Goal: Task Accomplishment & Management: Manage account settings

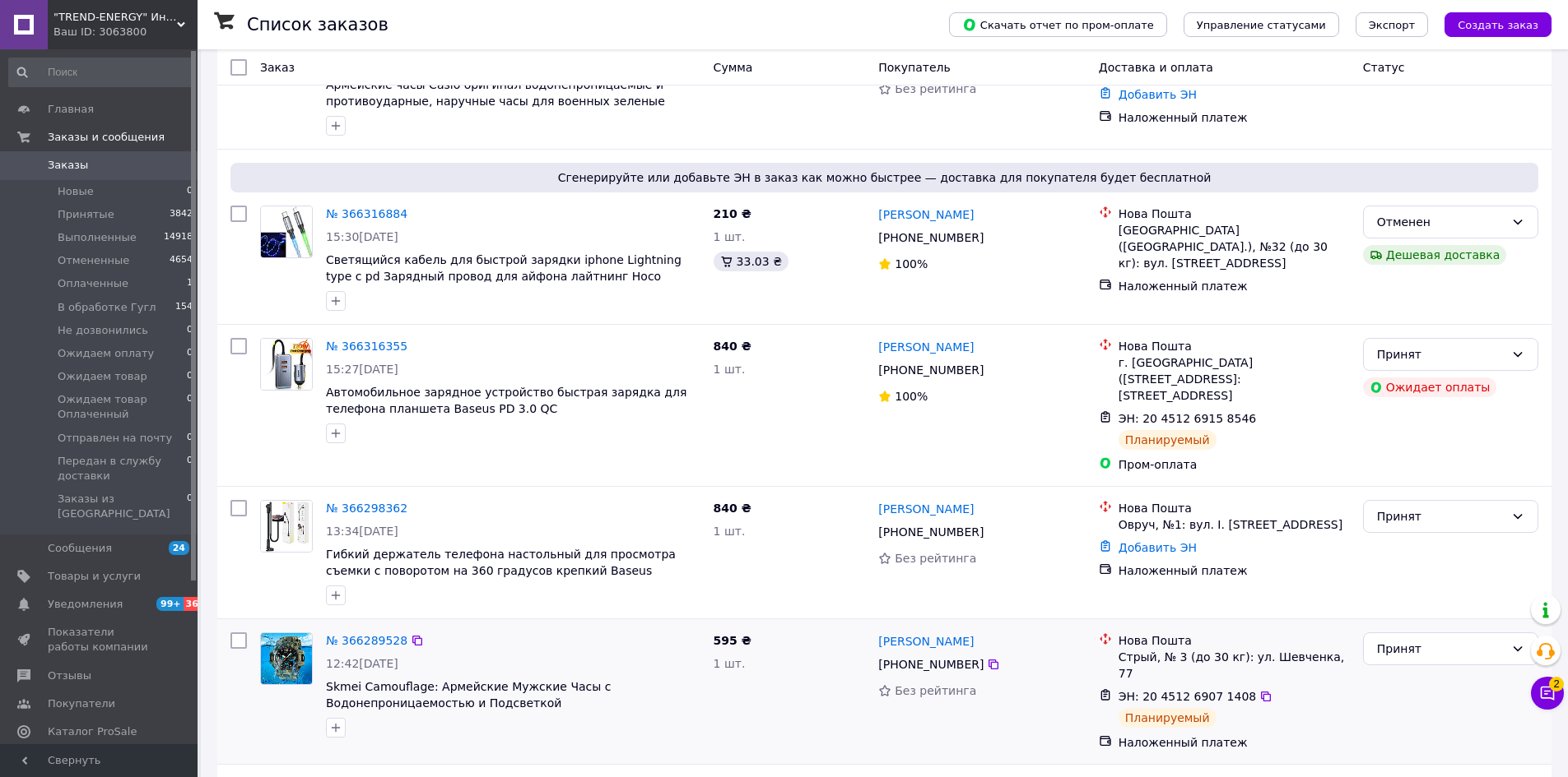
scroll to position [412, 0]
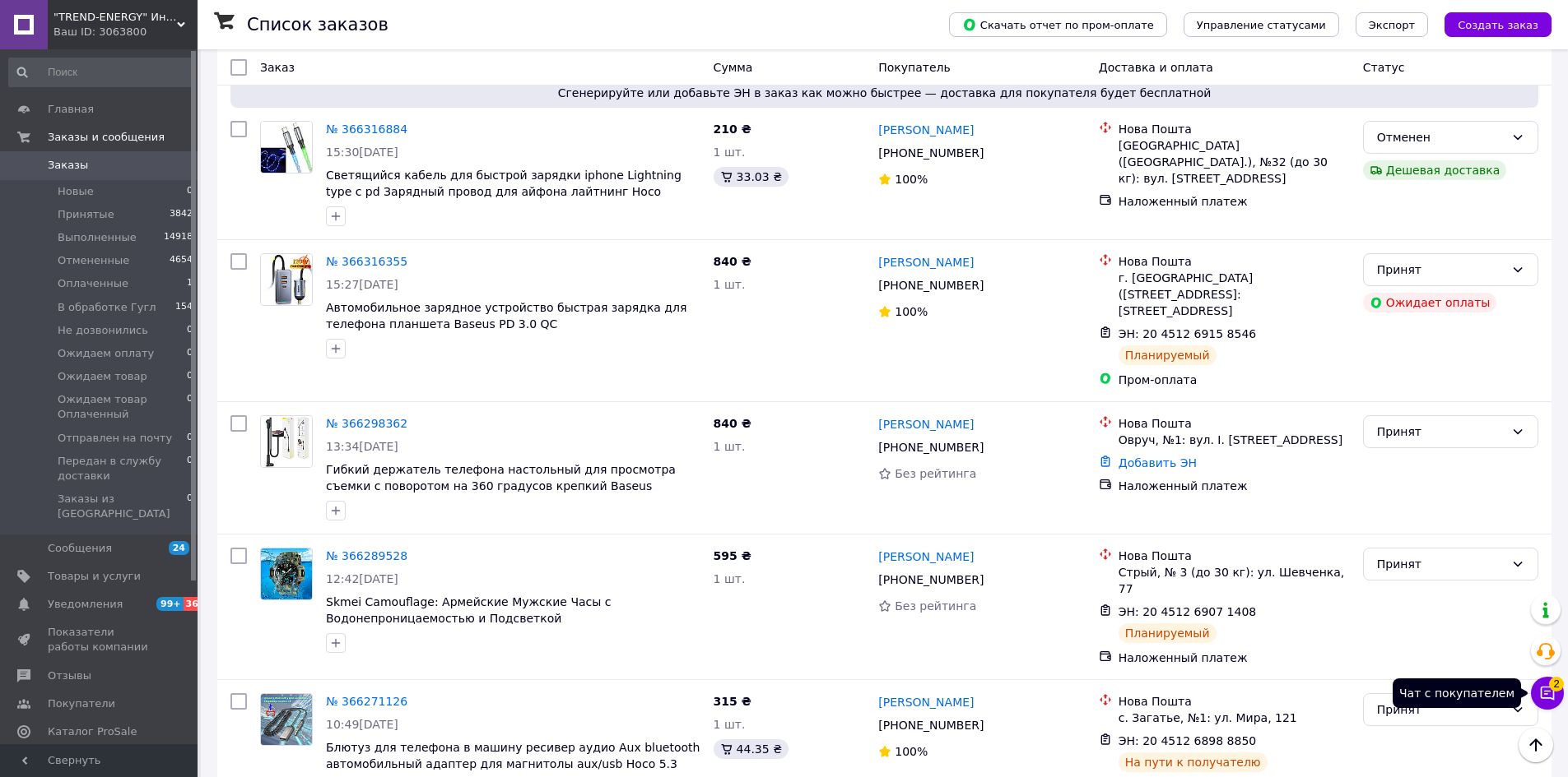
click at [1546, 699] on icon at bounding box center [1547, 693] width 16 height 16
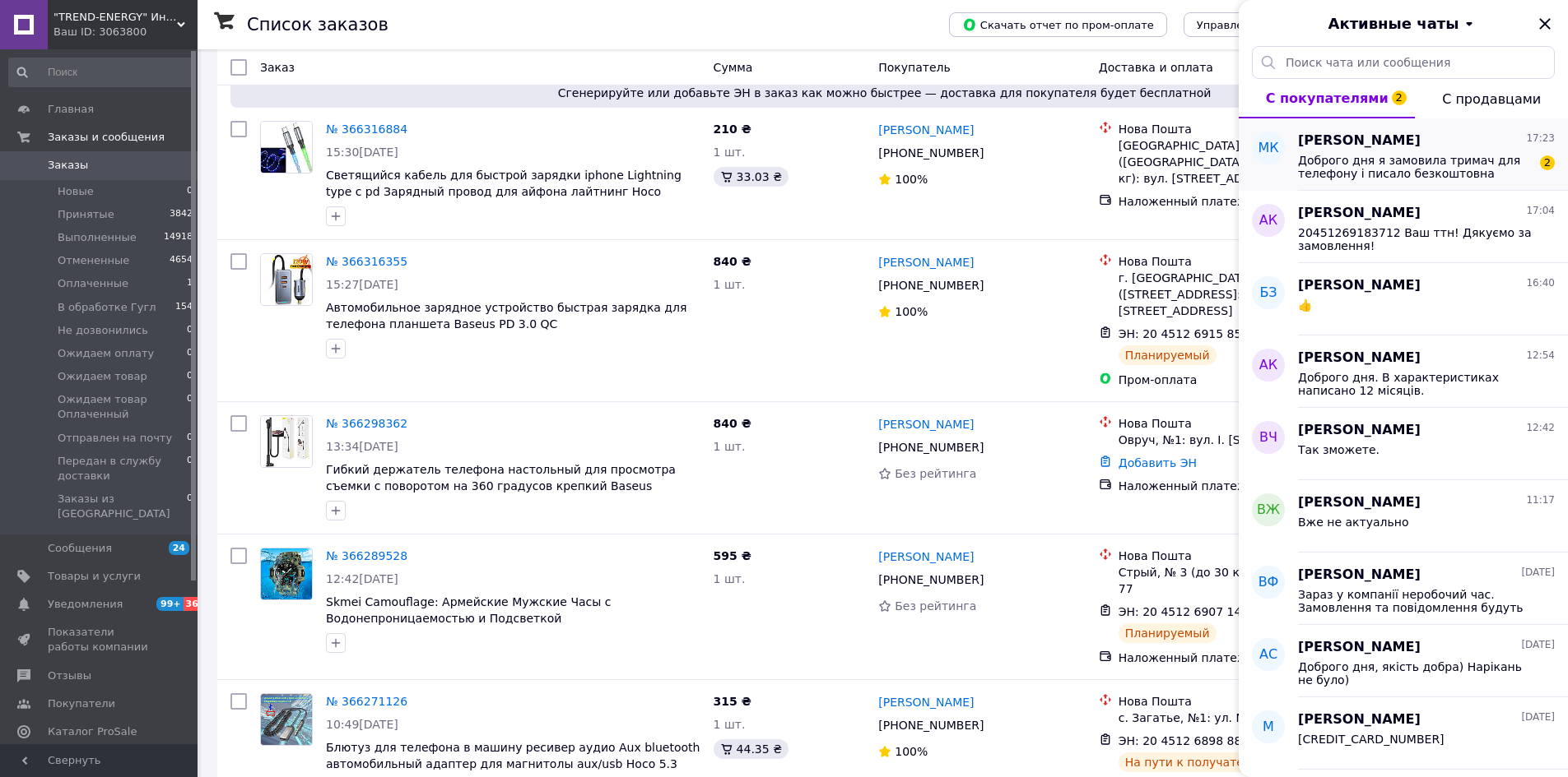
click at [1386, 151] on div "Доброго дня я замовила тримач для телефону і писало безкоштовна доставка з підп…" at bounding box center [1426, 165] width 257 height 30
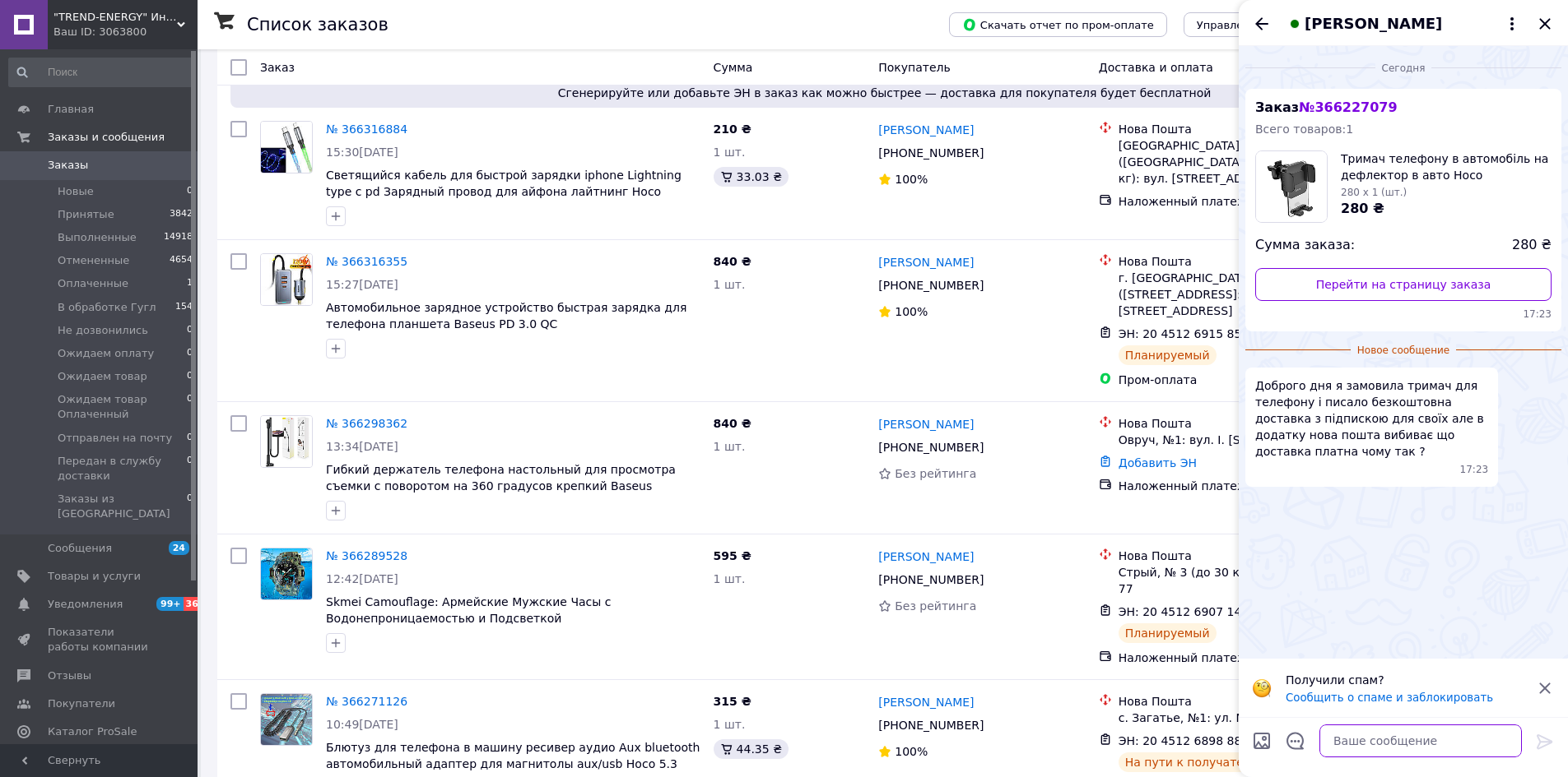
click at [1408, 742] on textarea at bounding box center [1420, 741] width 202 height 33
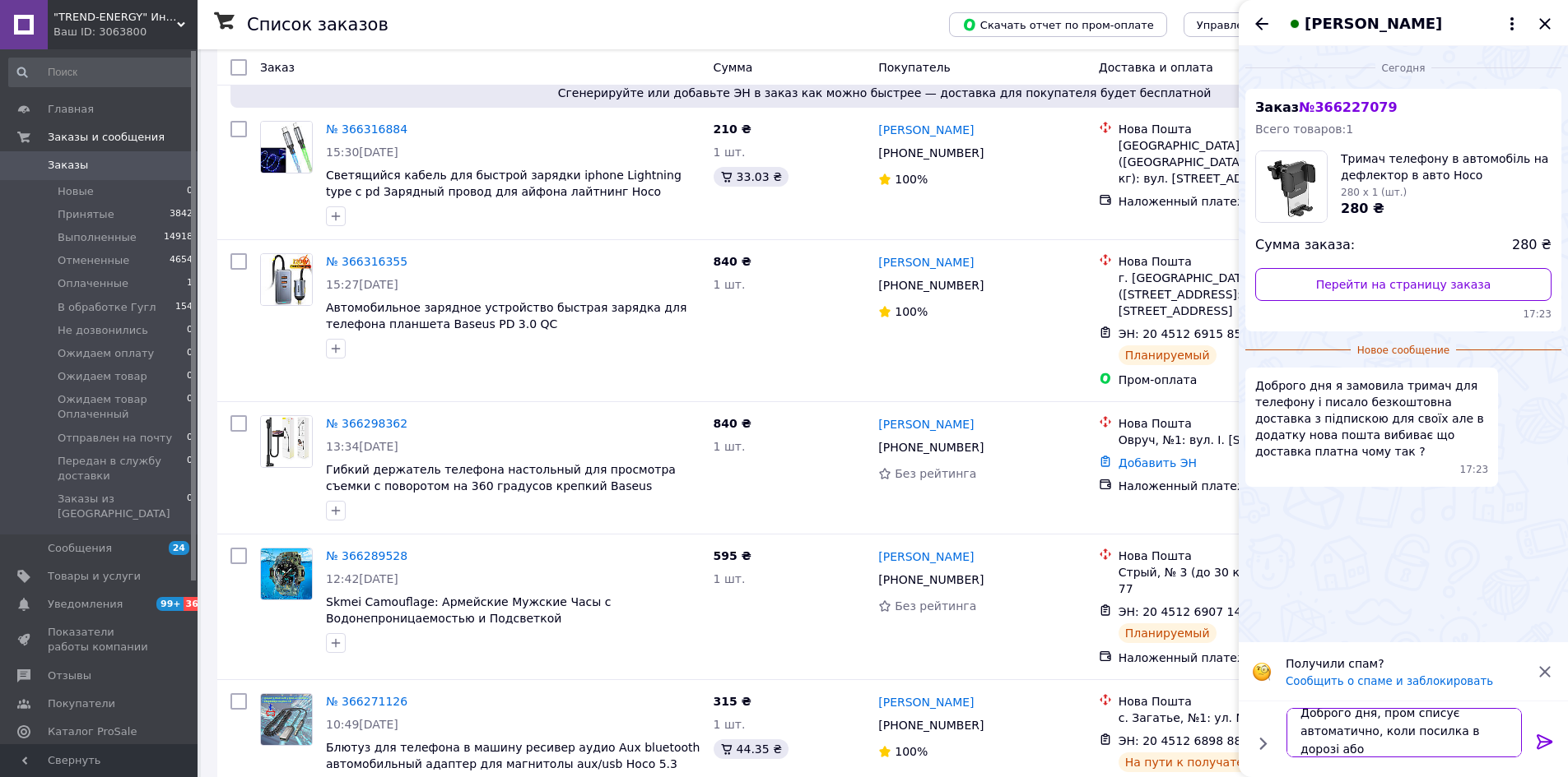
scroll to position [2, 0]
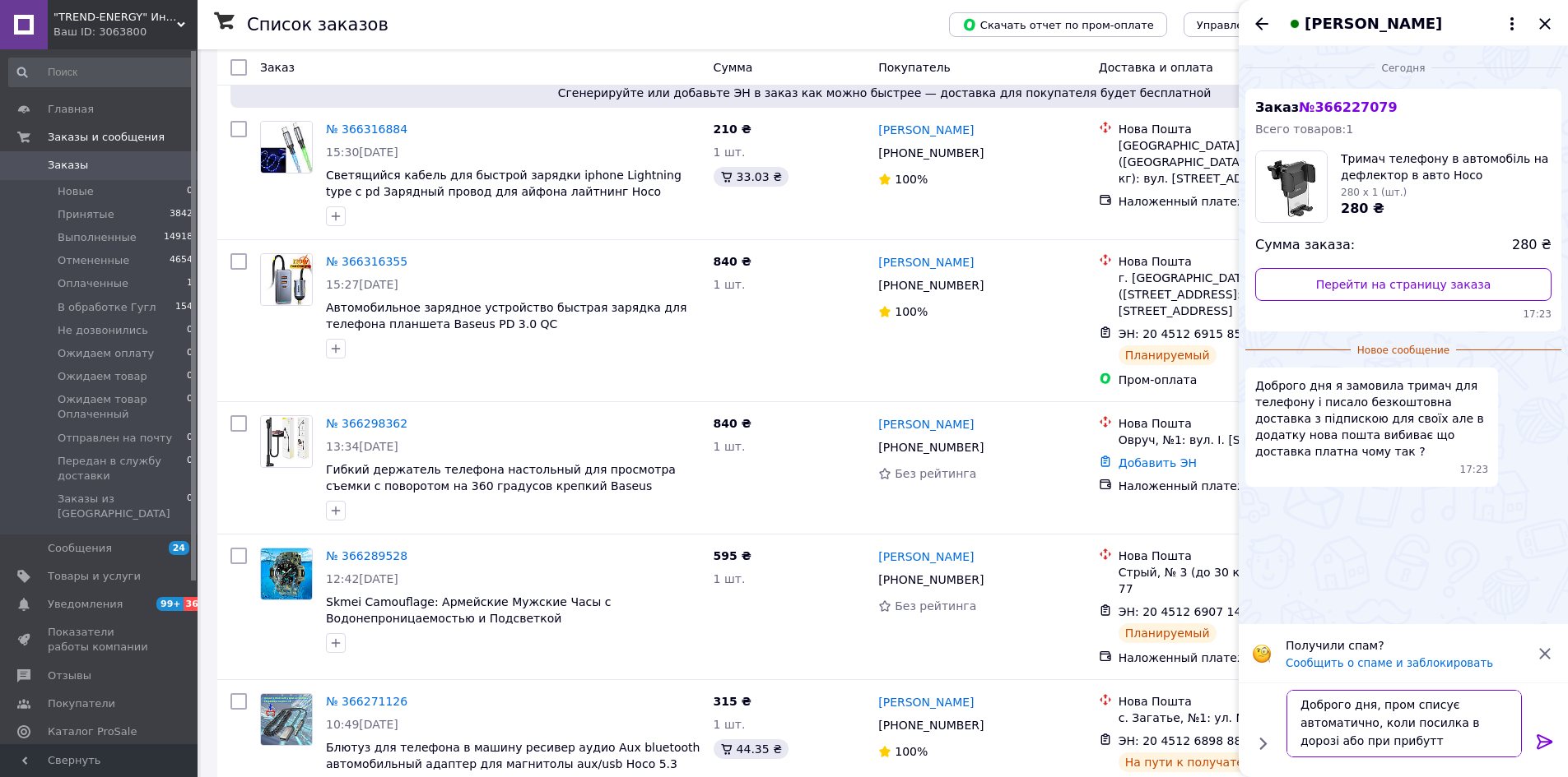
type textarea "Доброго дня, пром списує автоматично, коли посилка в дорозі або при прибутті"
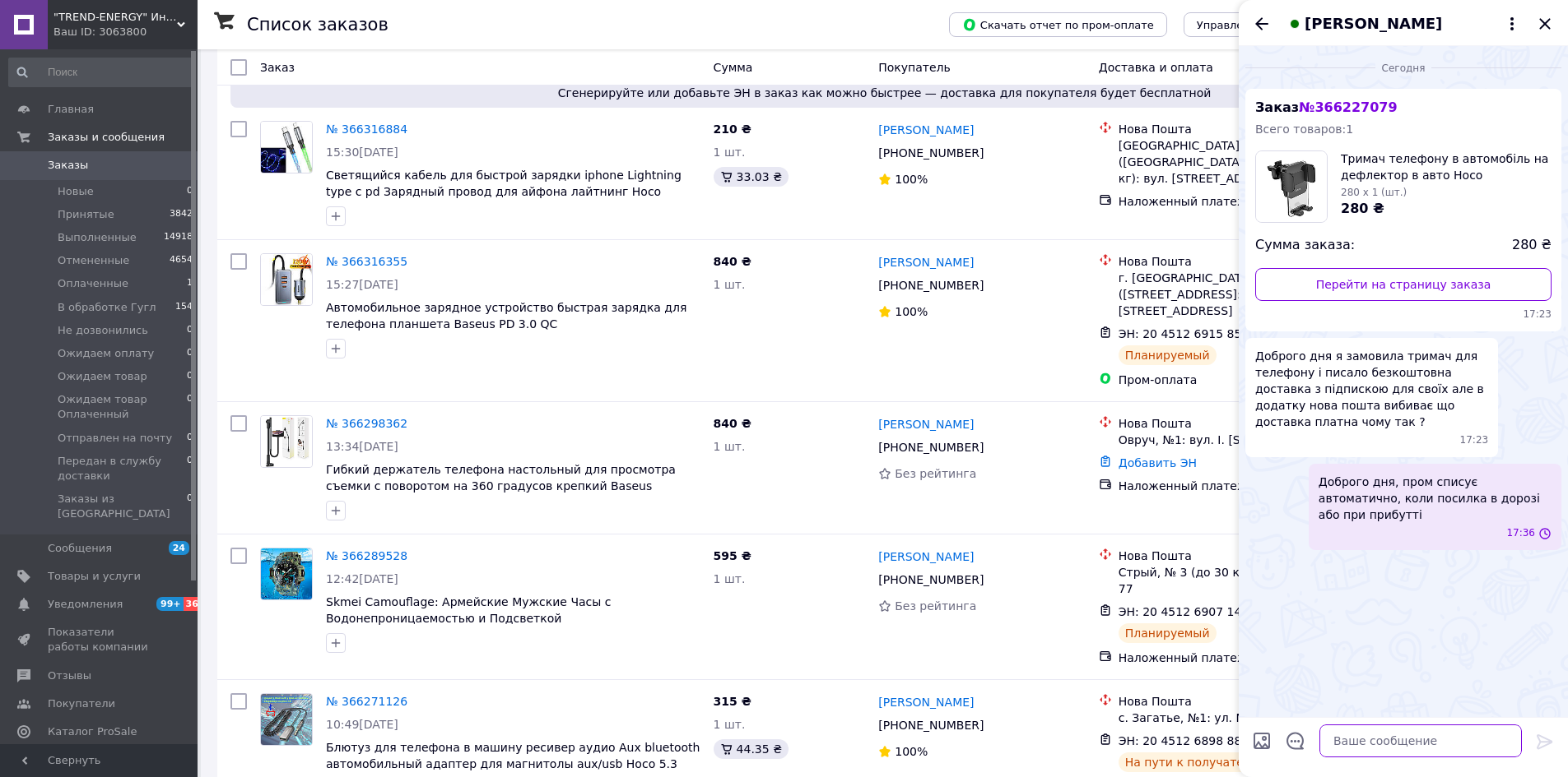
scroll to position [0, 0]
click at [1257, 30] on icon "Назад" at bounding box center [1261, 24] width 20 height 20
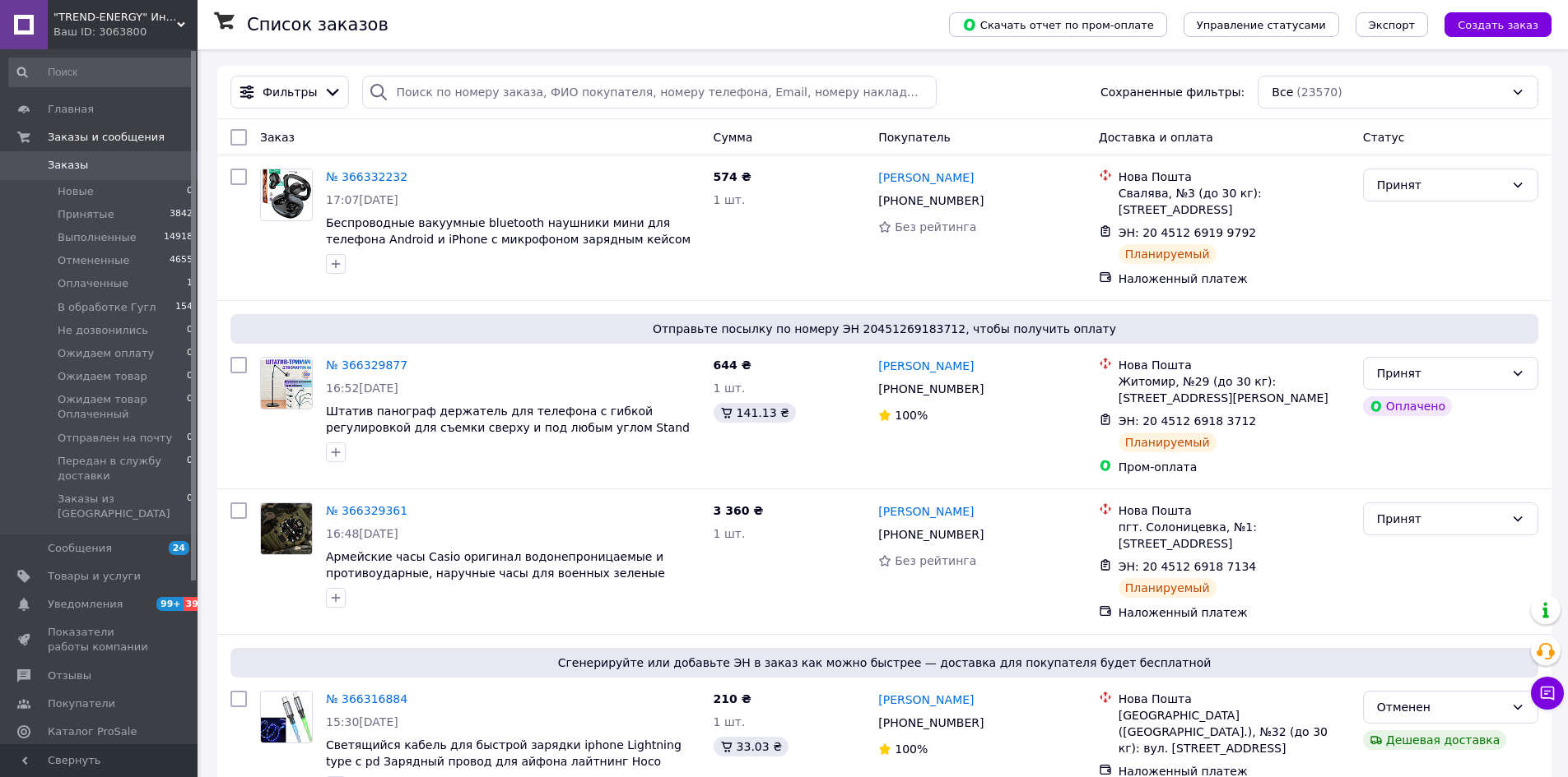
click at [123, 19] on span ""TREND-ENERGY" Интернет-магазин аксессуаров к смартфонам и компьютерам" at bounding box center [115, 16] width 124 height 14
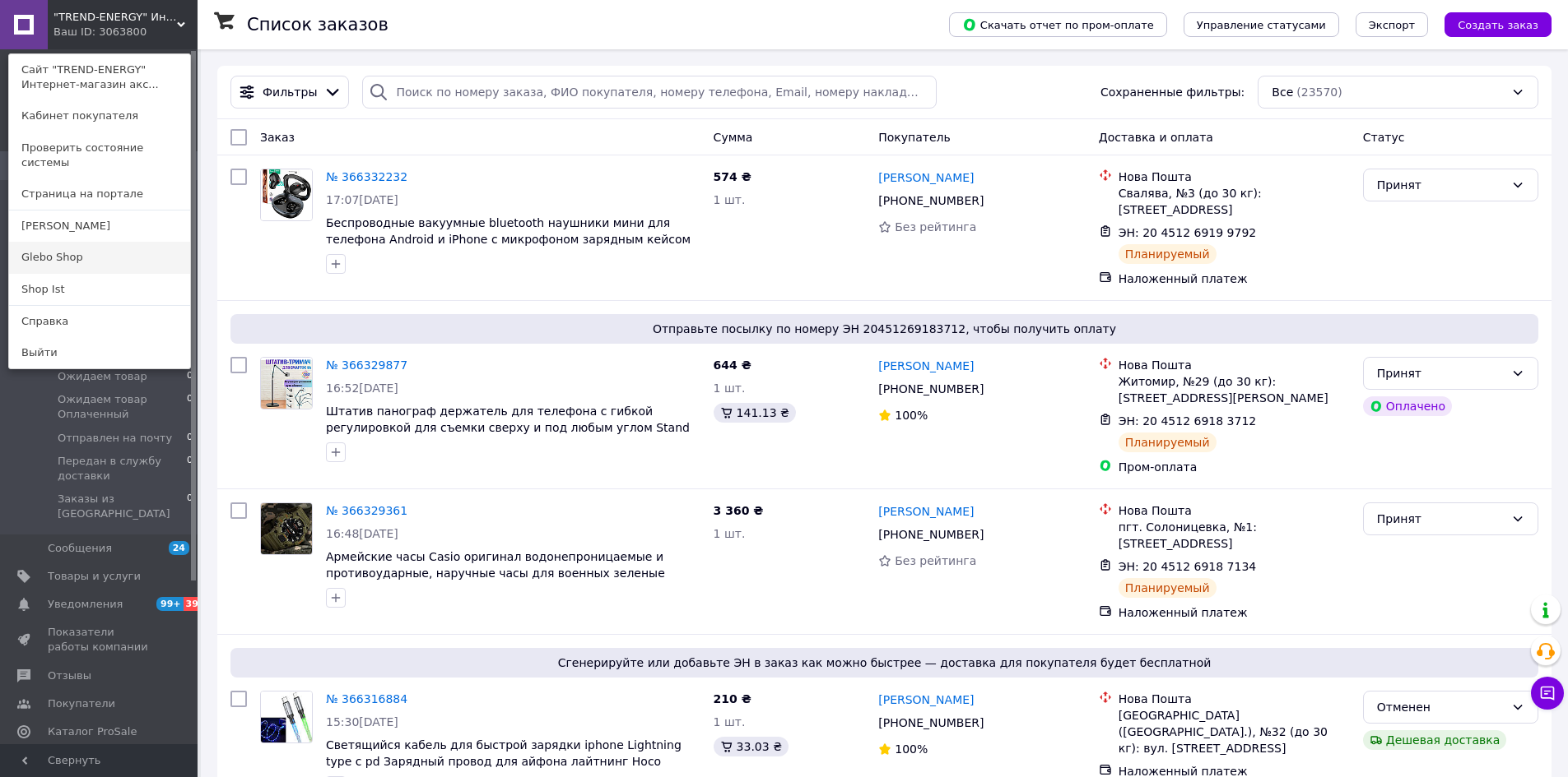
click at [111, 253] on link "Glebo Shop" at bounding box center [99, 257] width 181 height 32
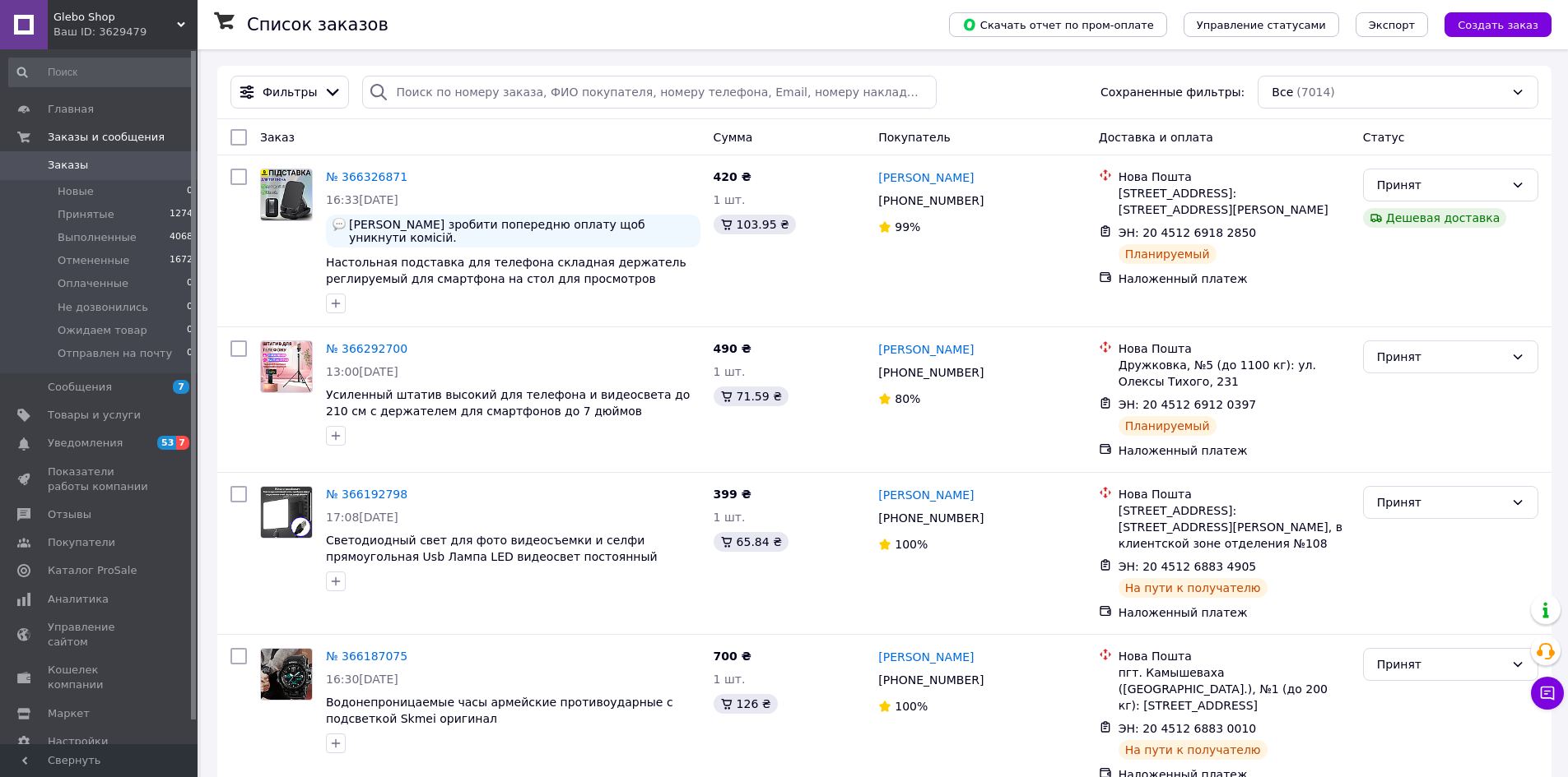
click at [168, 22] on span "Glebo Shop" at bounding box center [115, 16] width 124 height 14
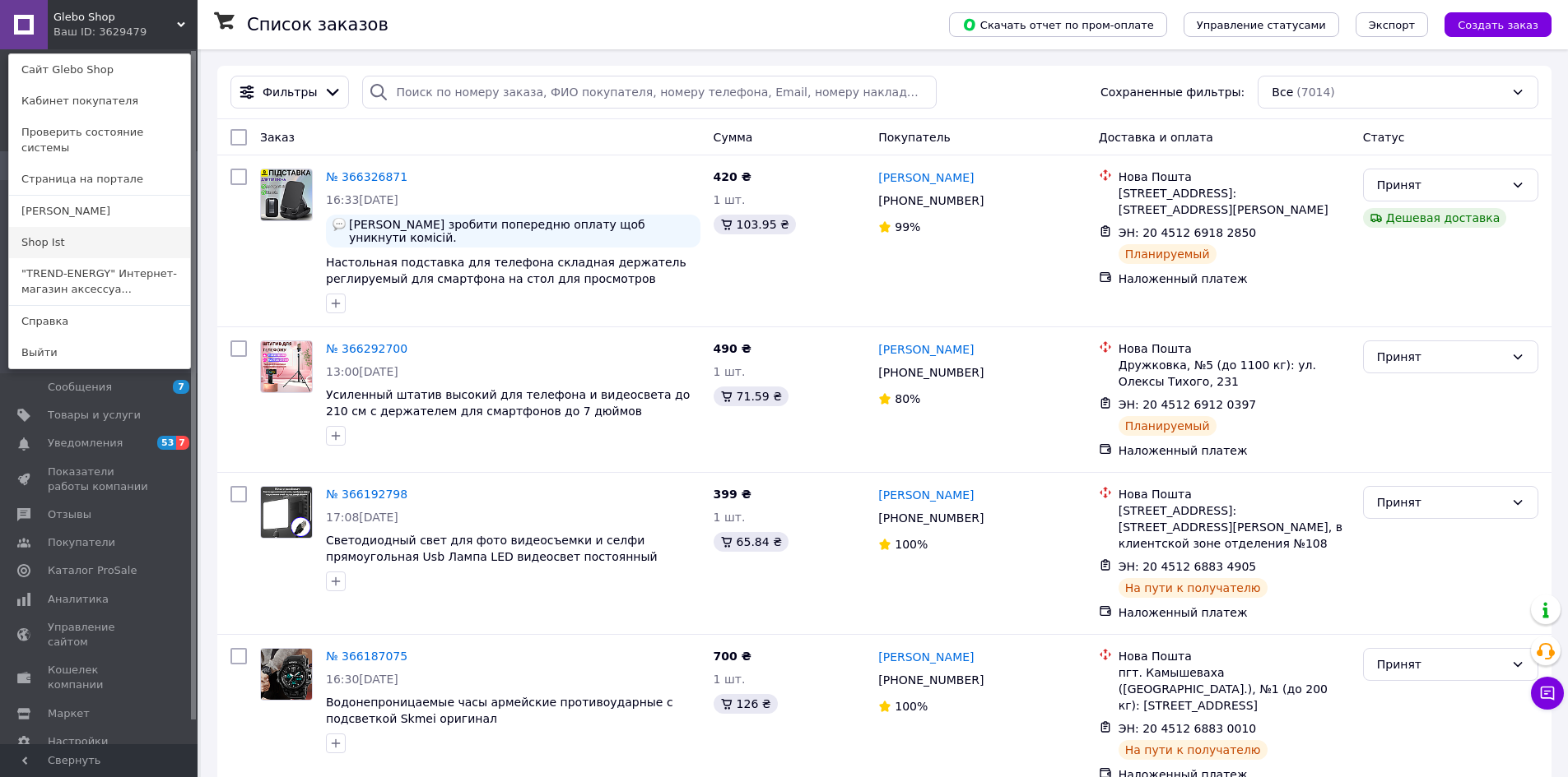
click at [130, 227] on link "Shop Ist" at bounding box center [99, 243] width 181 height 32
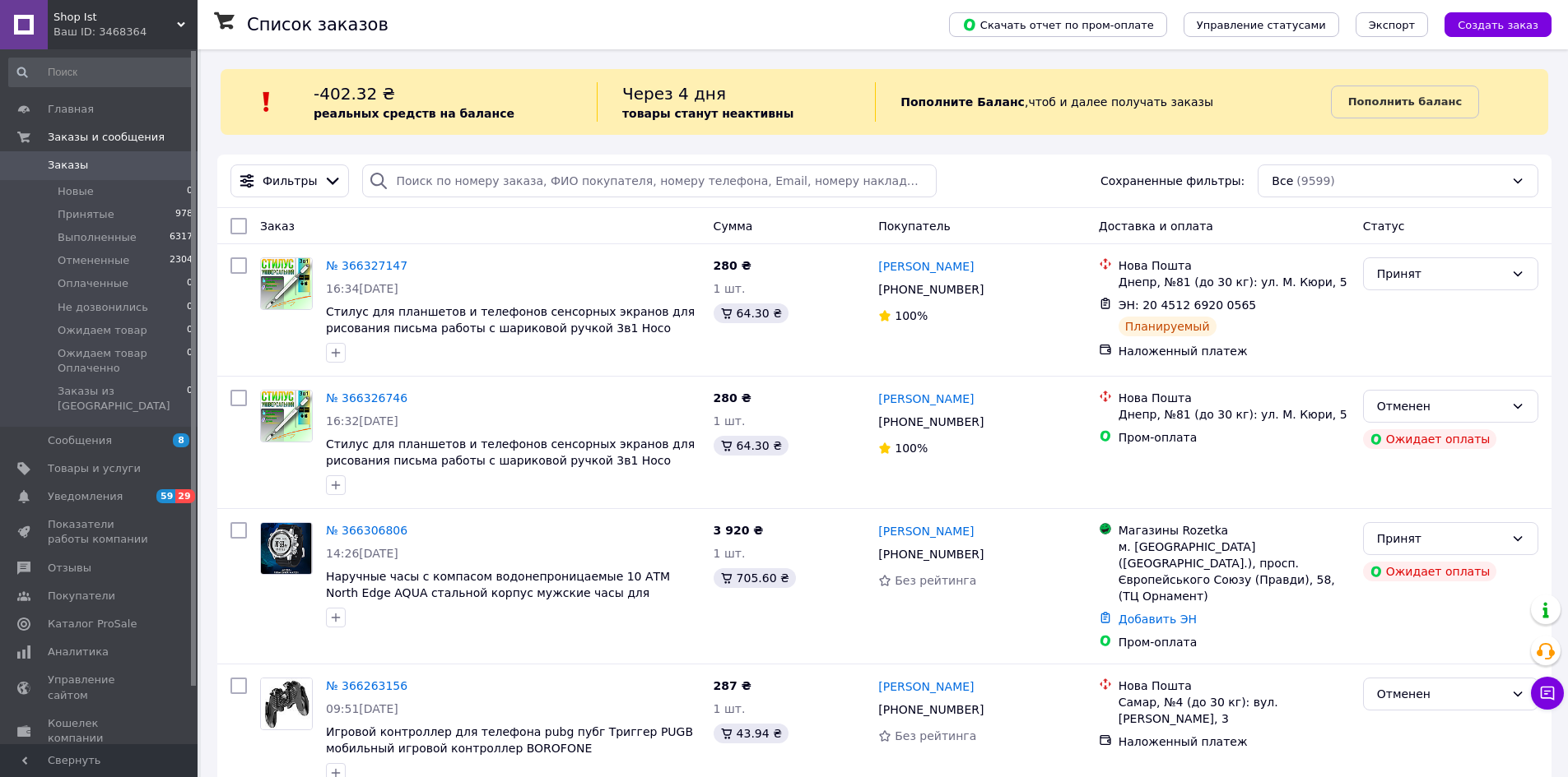
click at [170, 26] on div "Ваш ID: 3468364" at bounding box center [126, 32] width 144 height 14
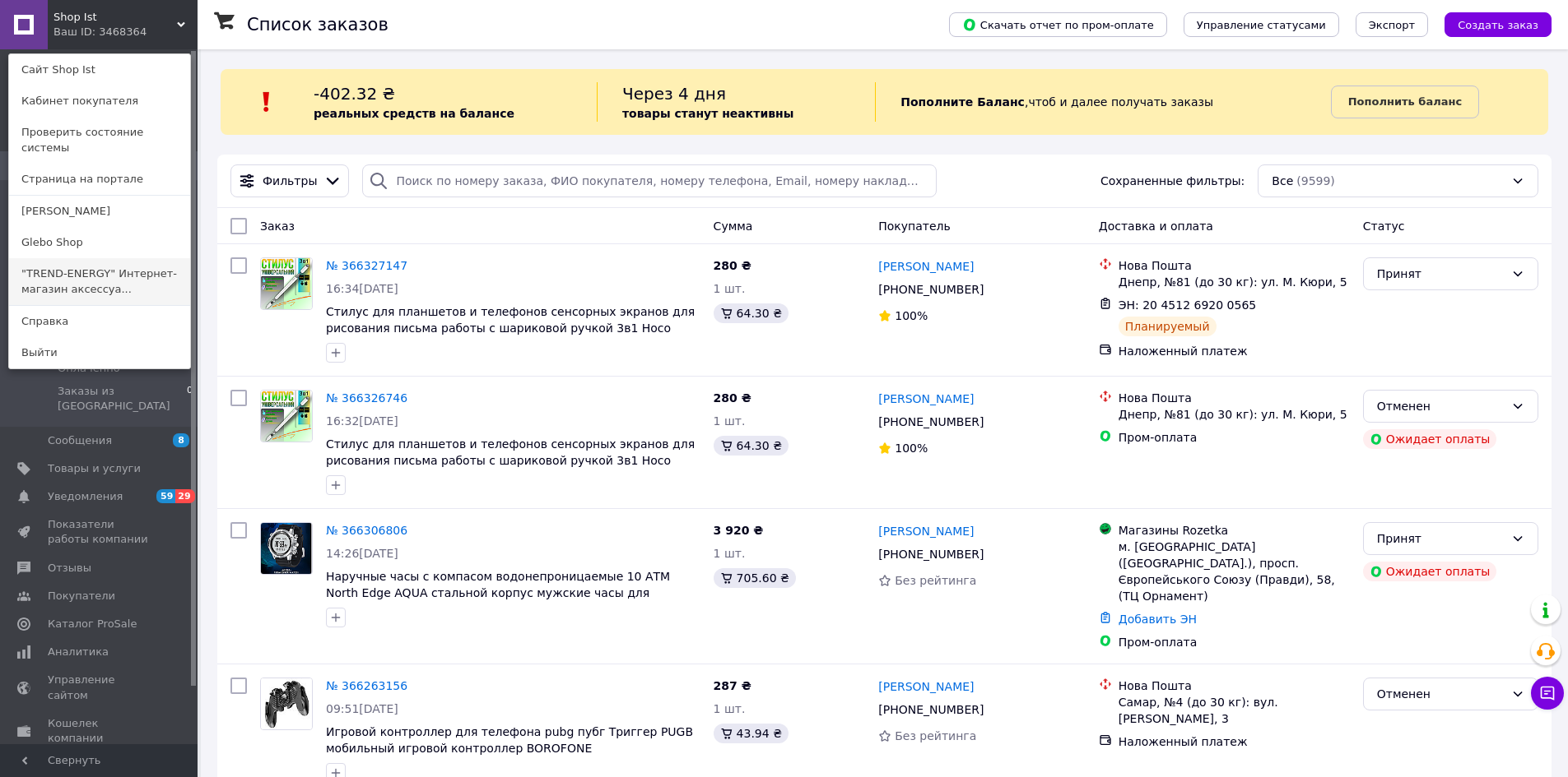
click at [140, 263] on link ""TREND-ENERGY" Интернет-магазин аксессуа..." at bounding box center [99, 281] width 181 height 46
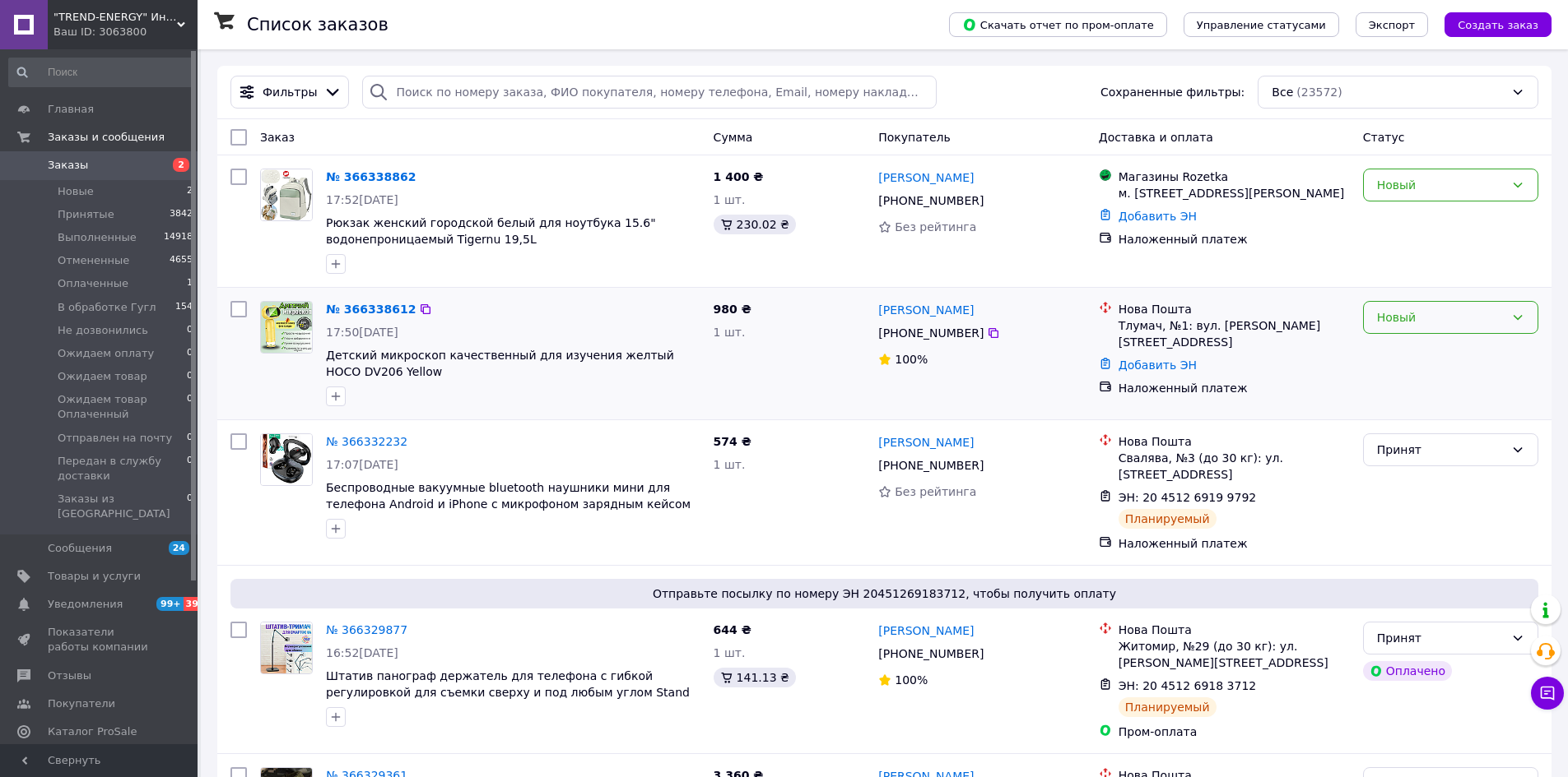
click at [1462, 320] on div "Новый" at bounding box center [1440, 318] width 128 height 18
click at [1407, 354] on li "Принят" at bounding box center [1450, 353] width 174 height 30
click at [1462, 188] on div "Новый" at bounding box center [1440, 185] width 128 height 18
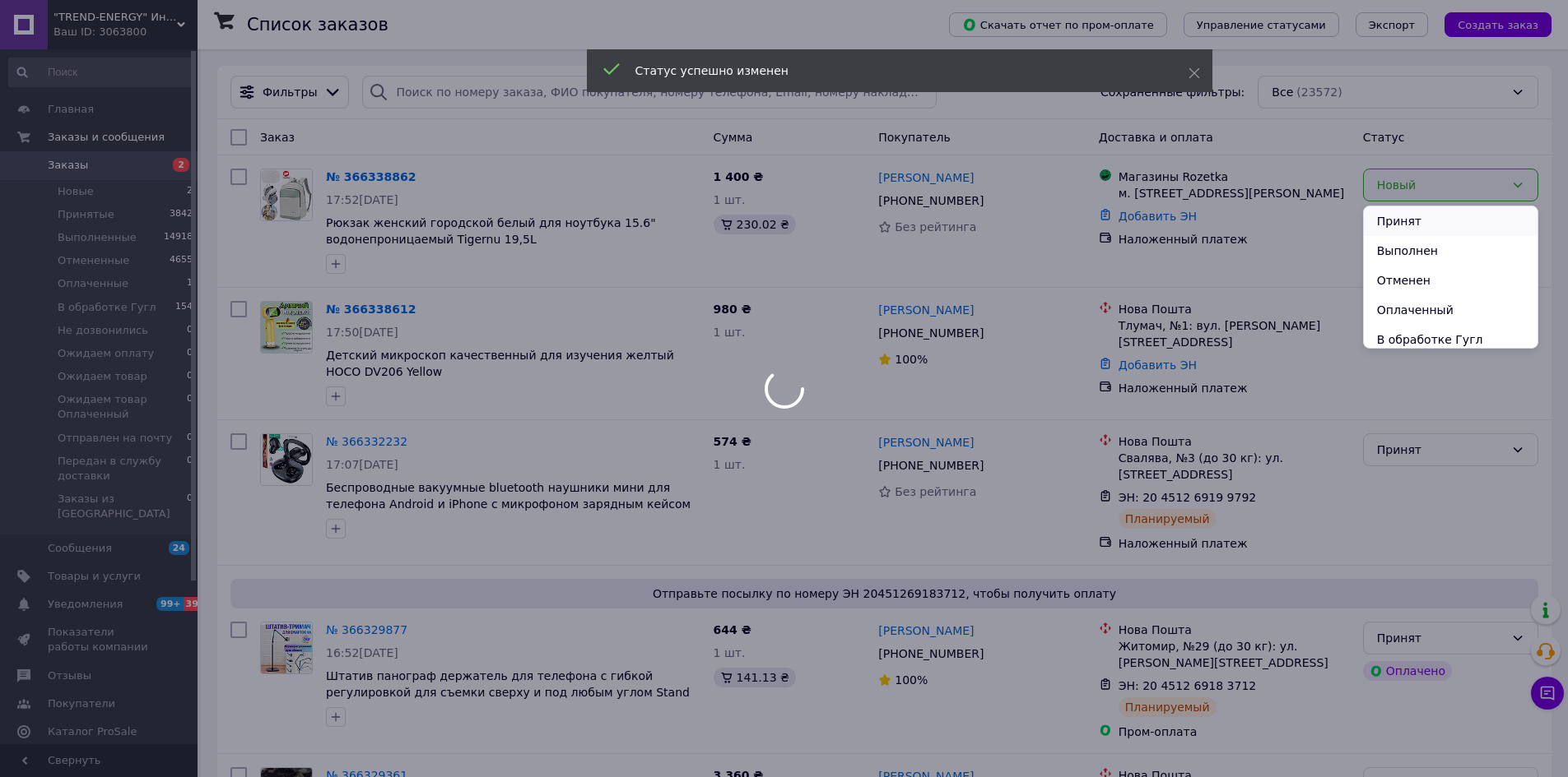
click at [1417, 224] on li "Принят" at bounding box center [1450, 221] width 174 height 30
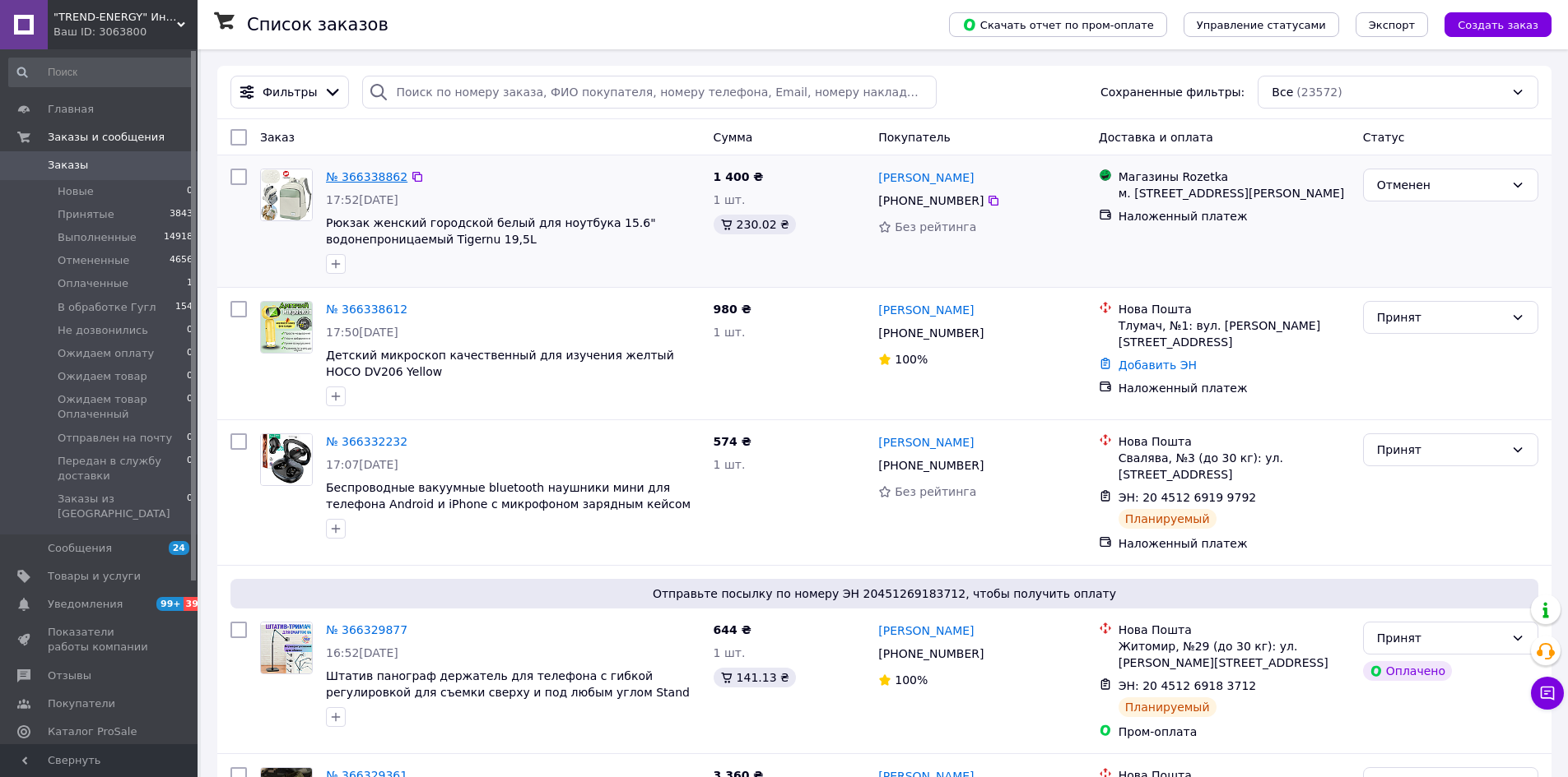
click at [362, 178] on link "№ 366338862" at bounding box center [367, 177] width 82 height 13
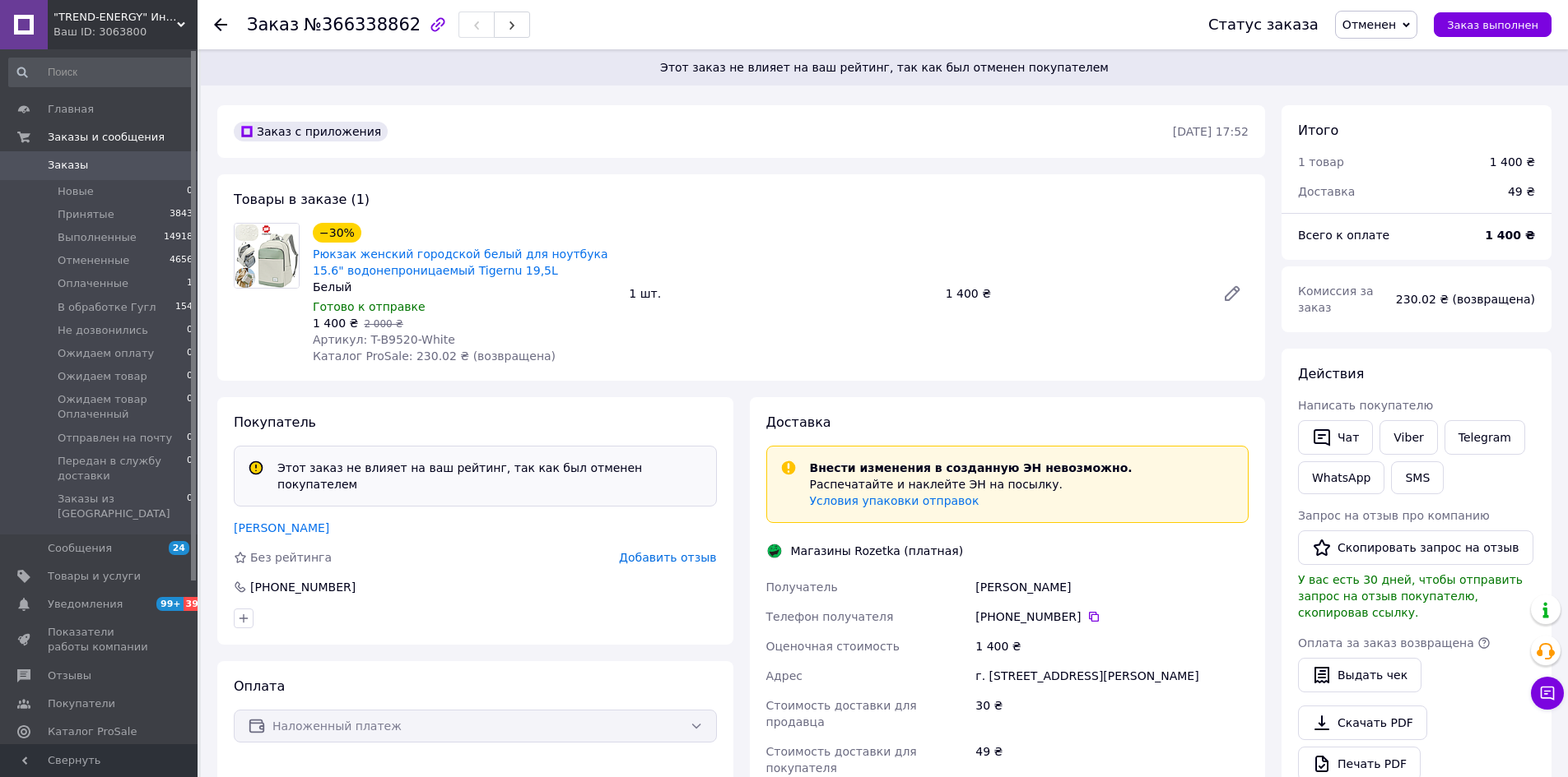
click at [217, 23] on use at bounding box center [221, 25] width 13 height 13
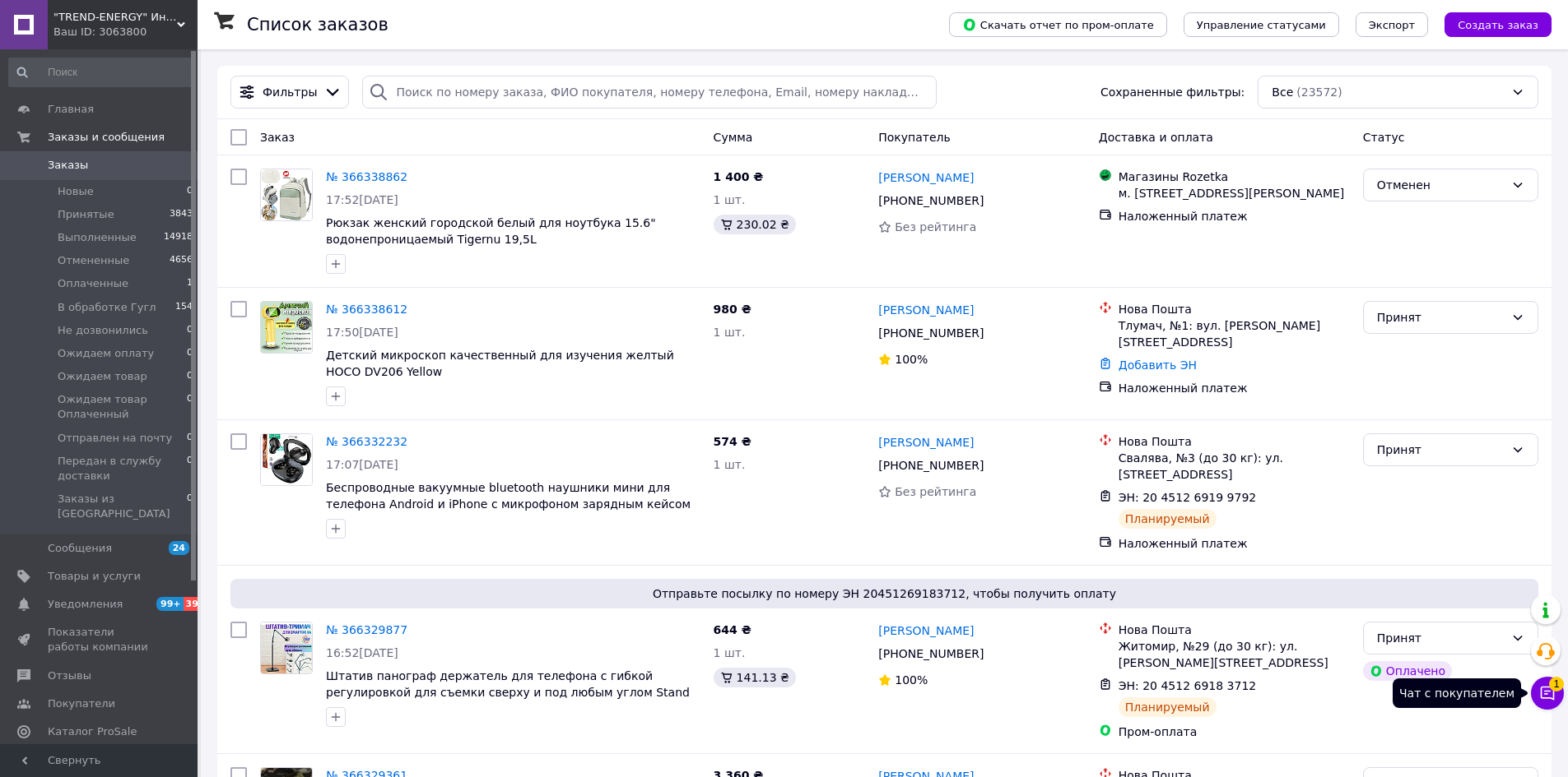
click at [1559, 692] on button "Чат с покупателем 1" at bounding box center [1547, 694] width 33 height 33
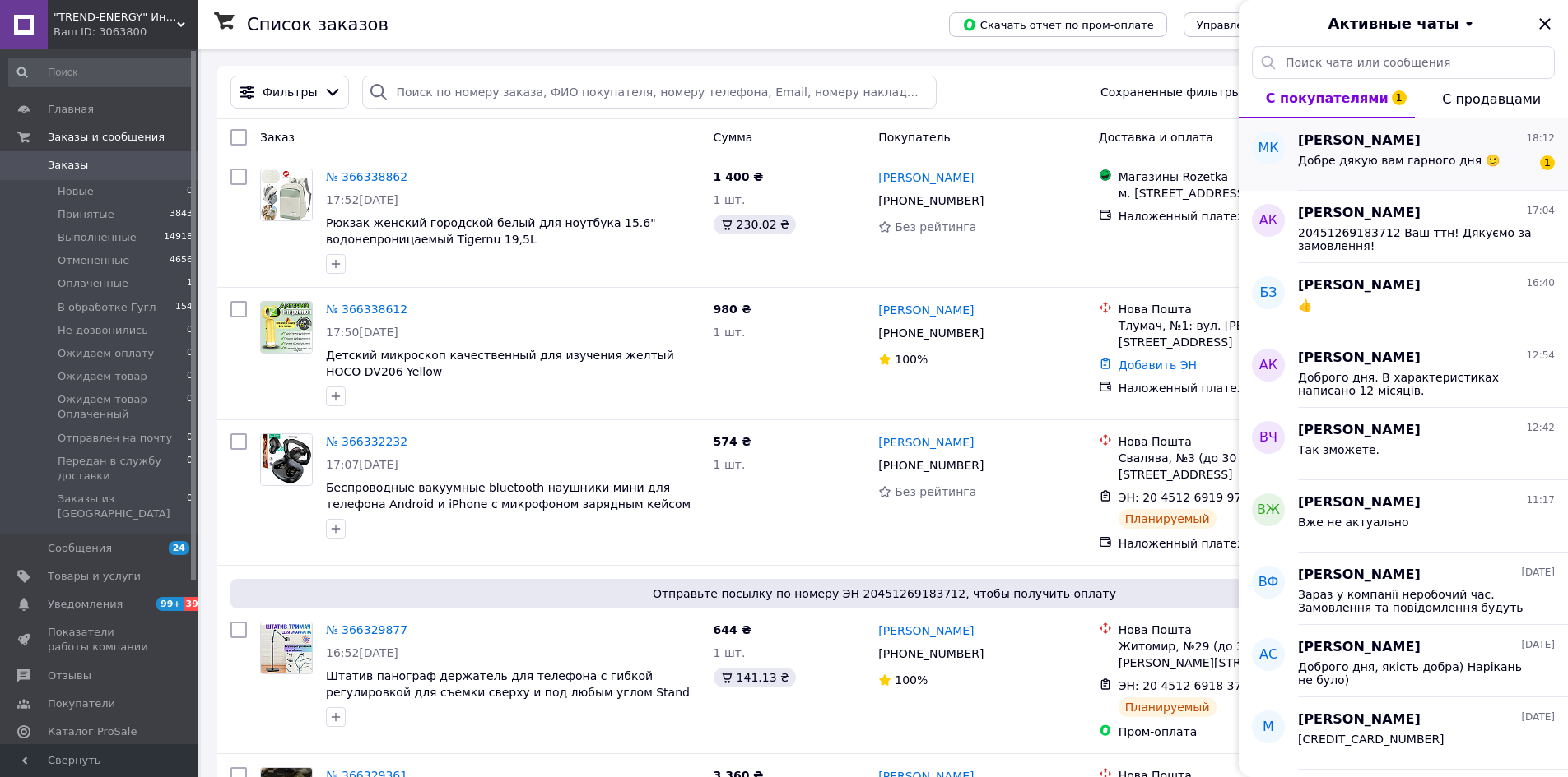
click at [1332, 145] on span "[PERSON_NAME]" at bounding box center [1359, 141] width 123 height 19
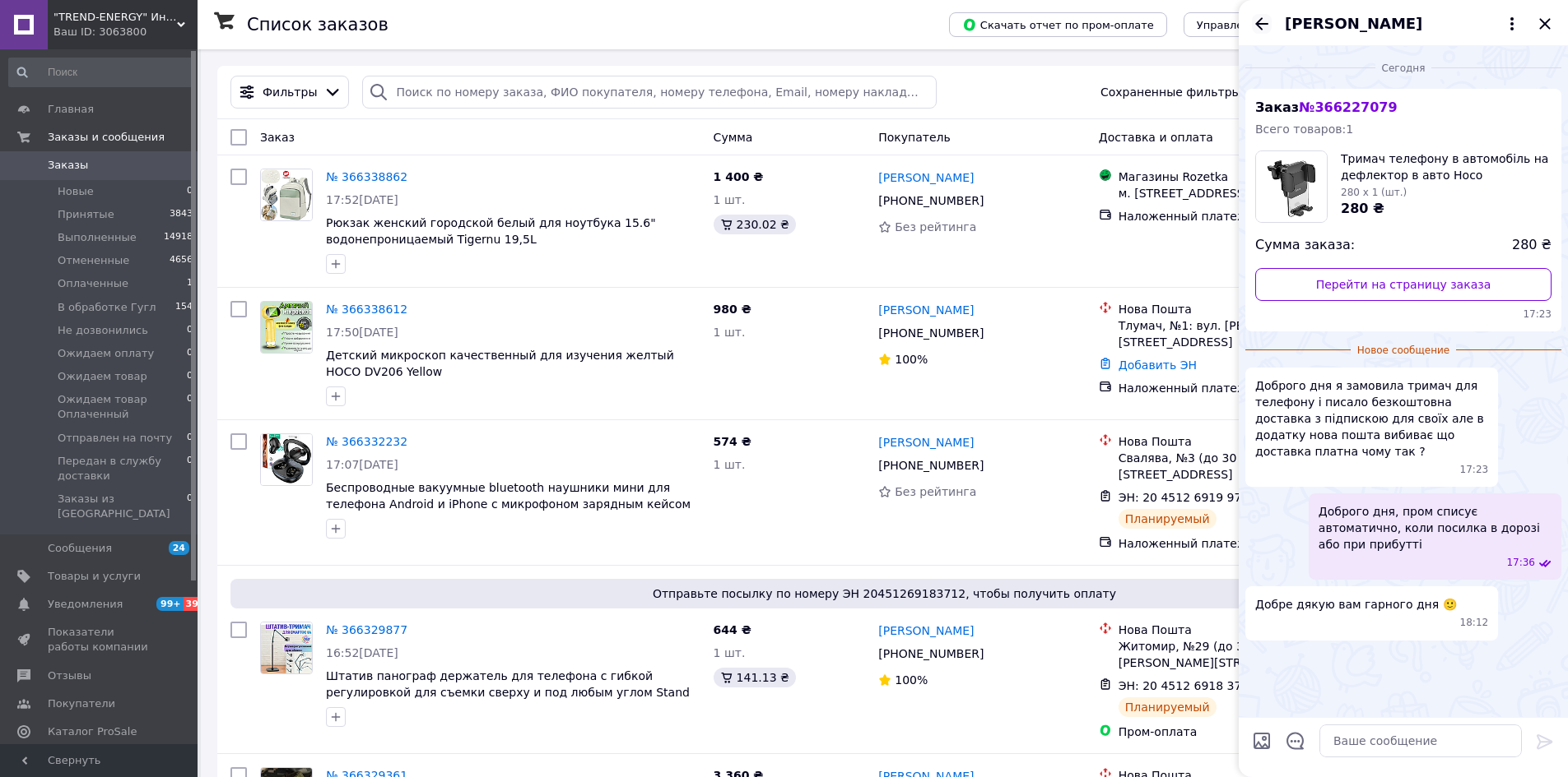
click at [1268, 14] on icon "Назад" at bounding box center [1261, 24] width 20 height 20
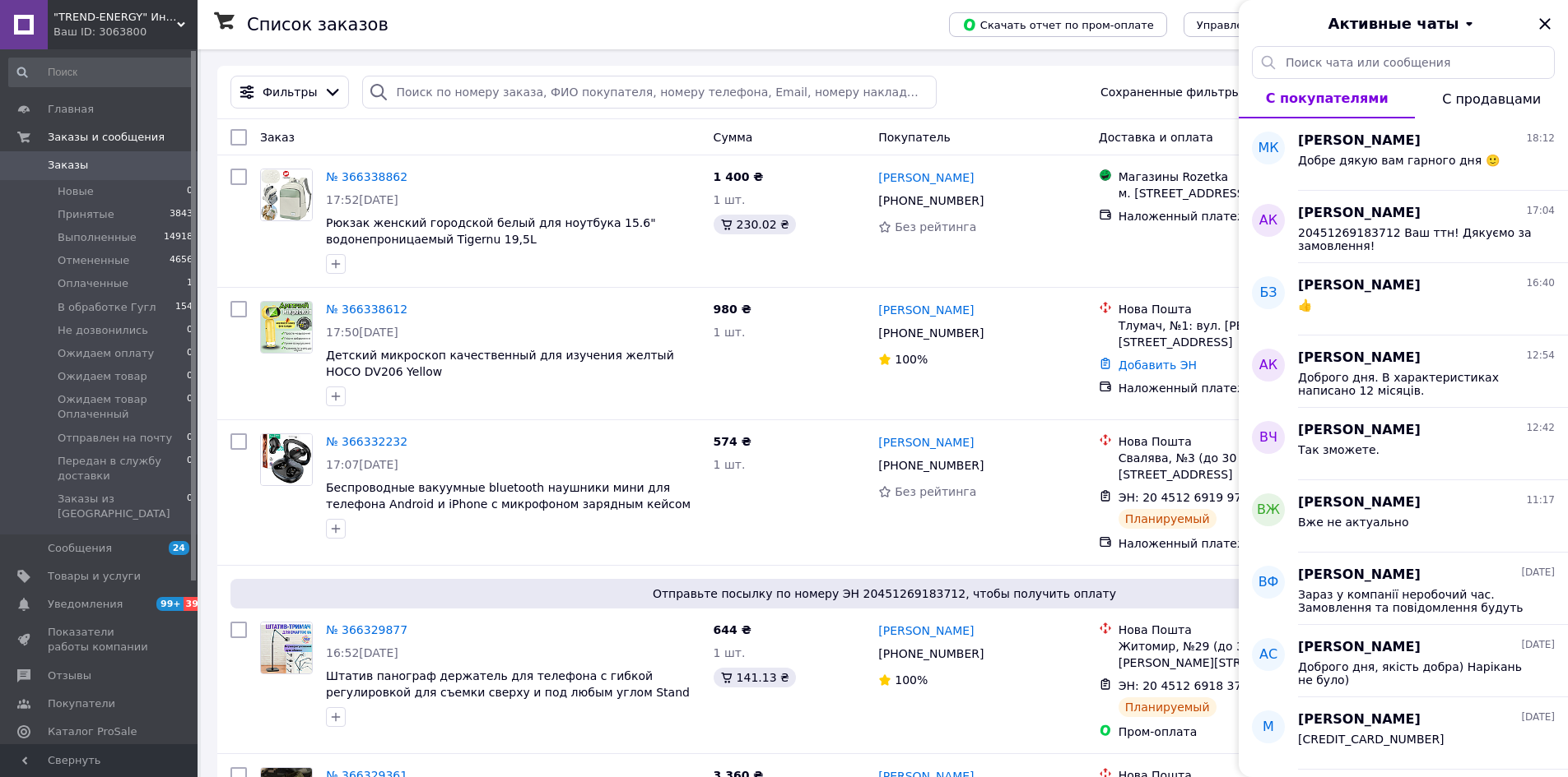
click at [139, 37] on div "Ваш ID: 3063800" at bounding box center [126, 32] width 144 height 14
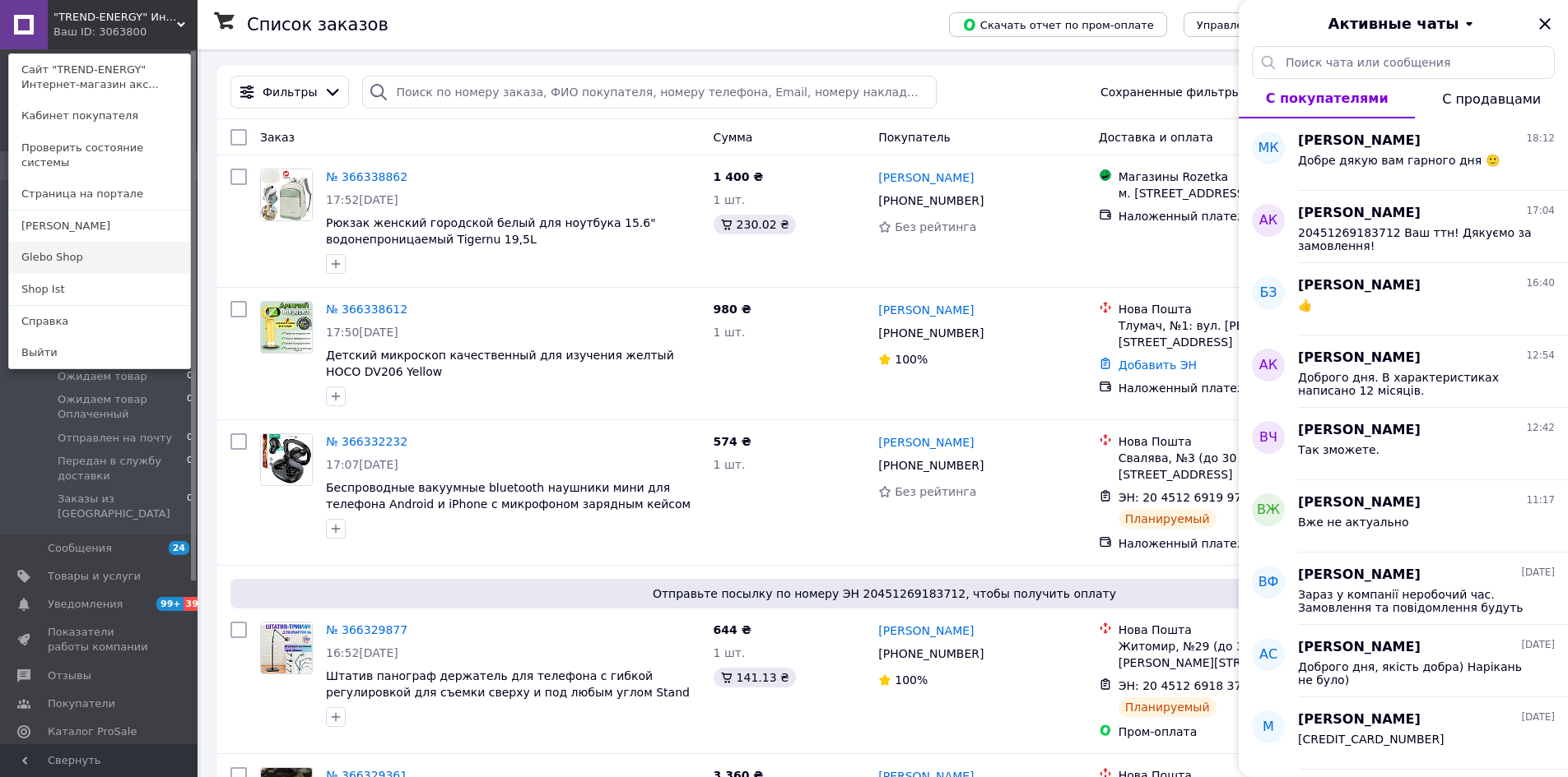
click at [94, 242] on link "Glebo Shop" at bounding box center [99, 257] width 181 height 32
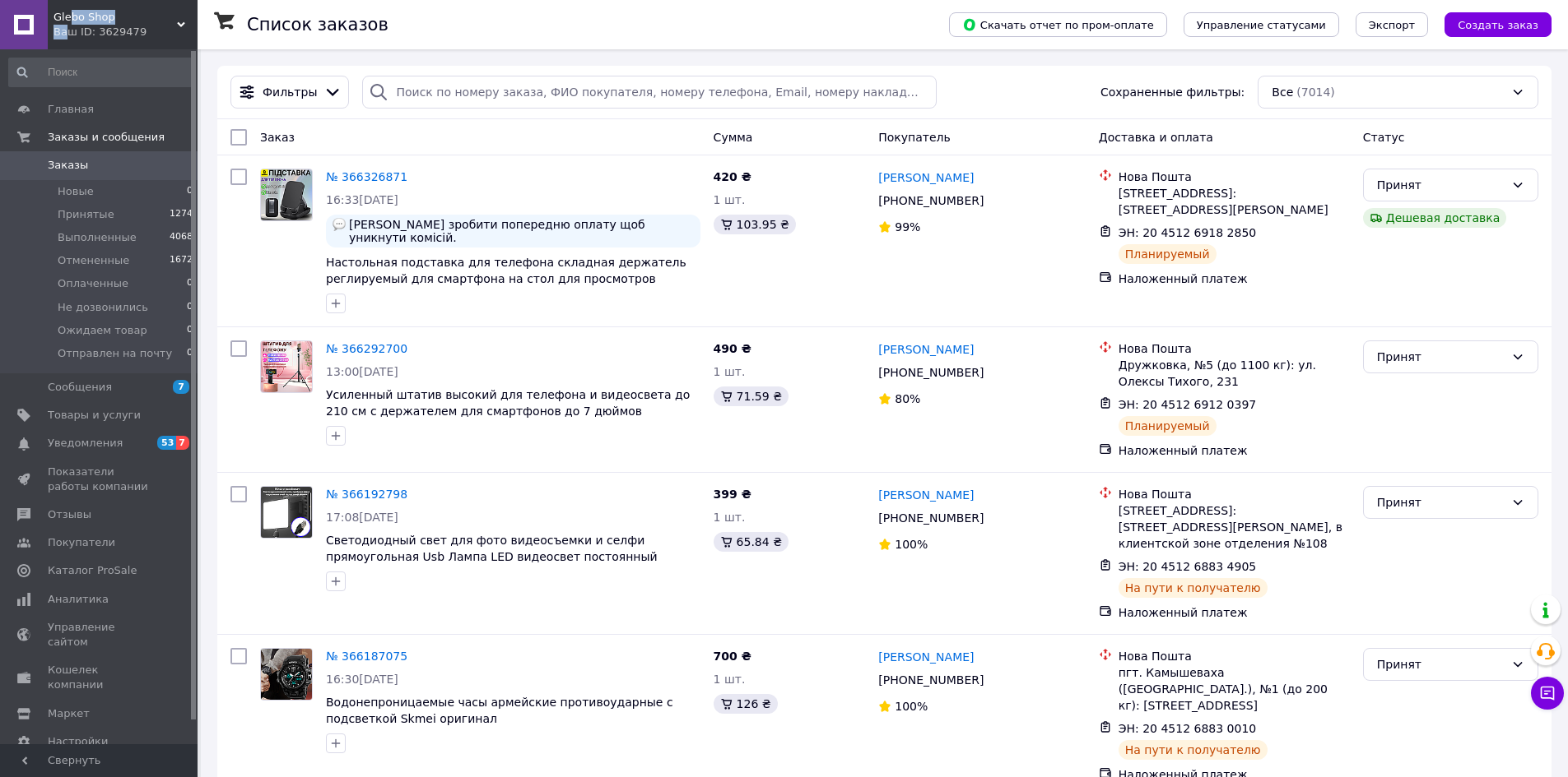
click at [69, 25] on div "Glebo Shop Ваш ID: 3629479" at bounding box center [123, 24] width 150 height 49
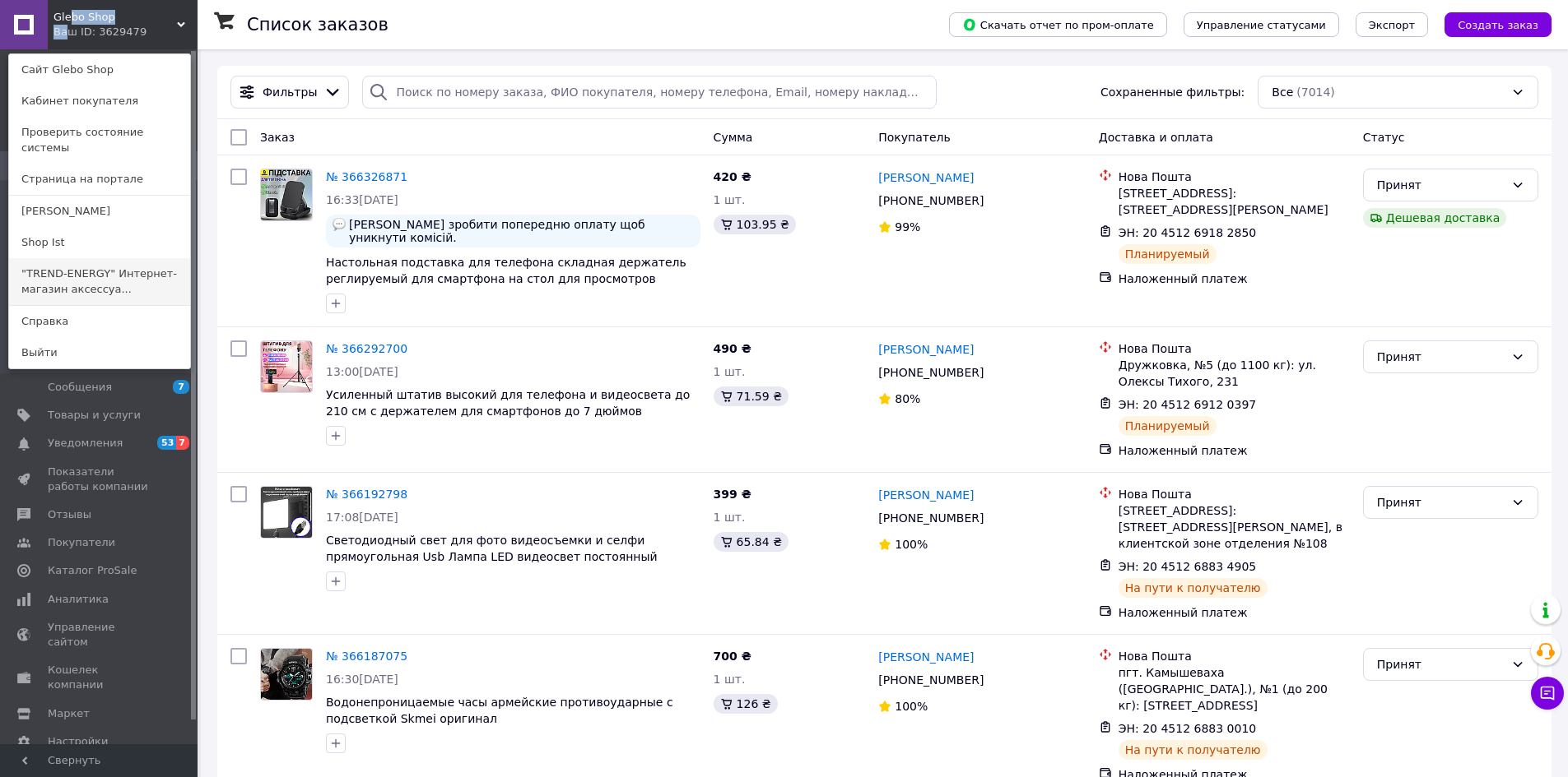
click at [138, 258] on link ""TREND-ENERGY" Интернет-магазин аксессуа..." at bounding box center [99, 281] width 181 height 46
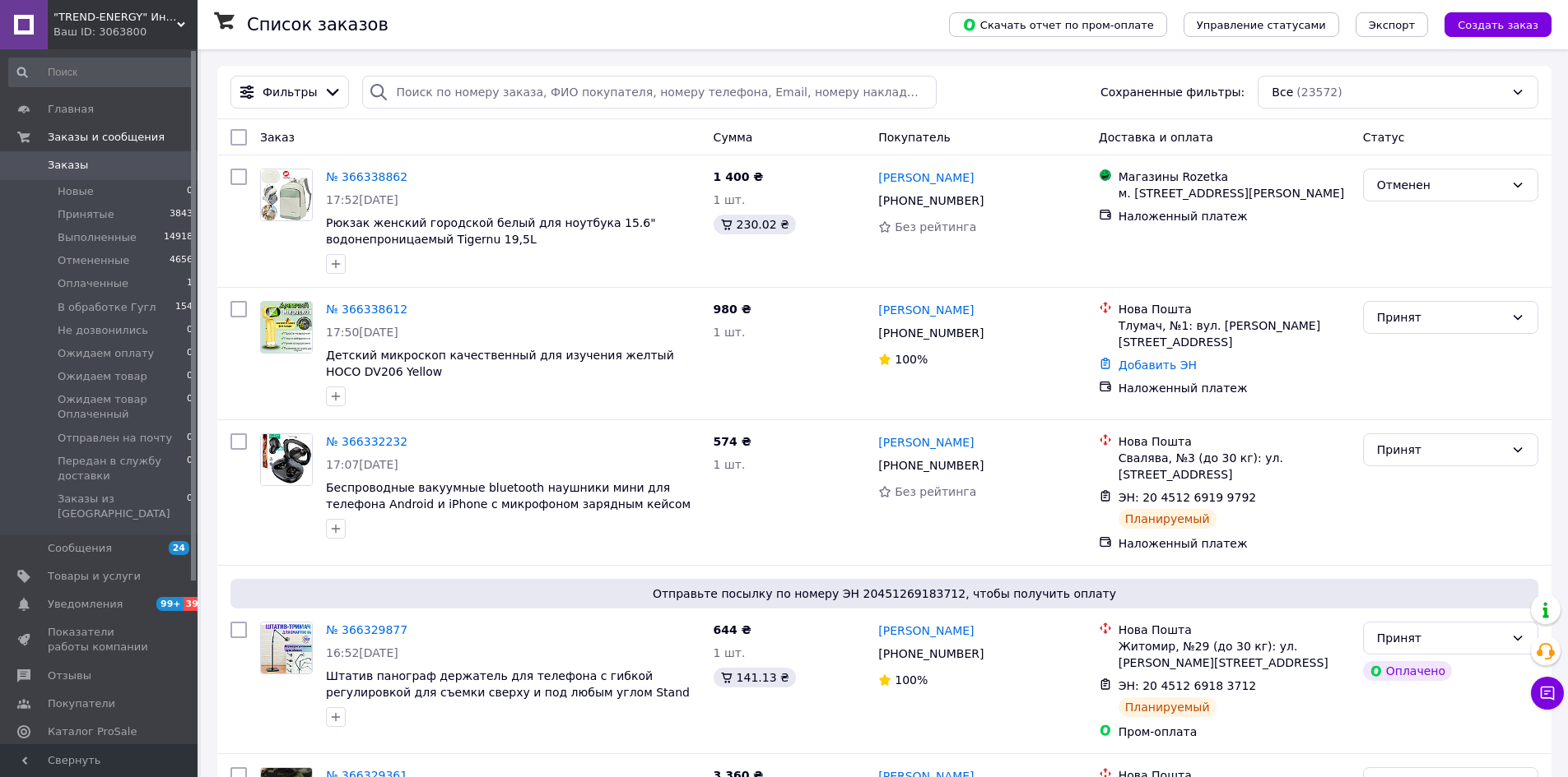
click at [154, 10] on span ""TREND-ENERGY" Интернет-магазин аксессуаров к смартфонам и компьютерам" at bounding box center [115, 16] width 124 height 14
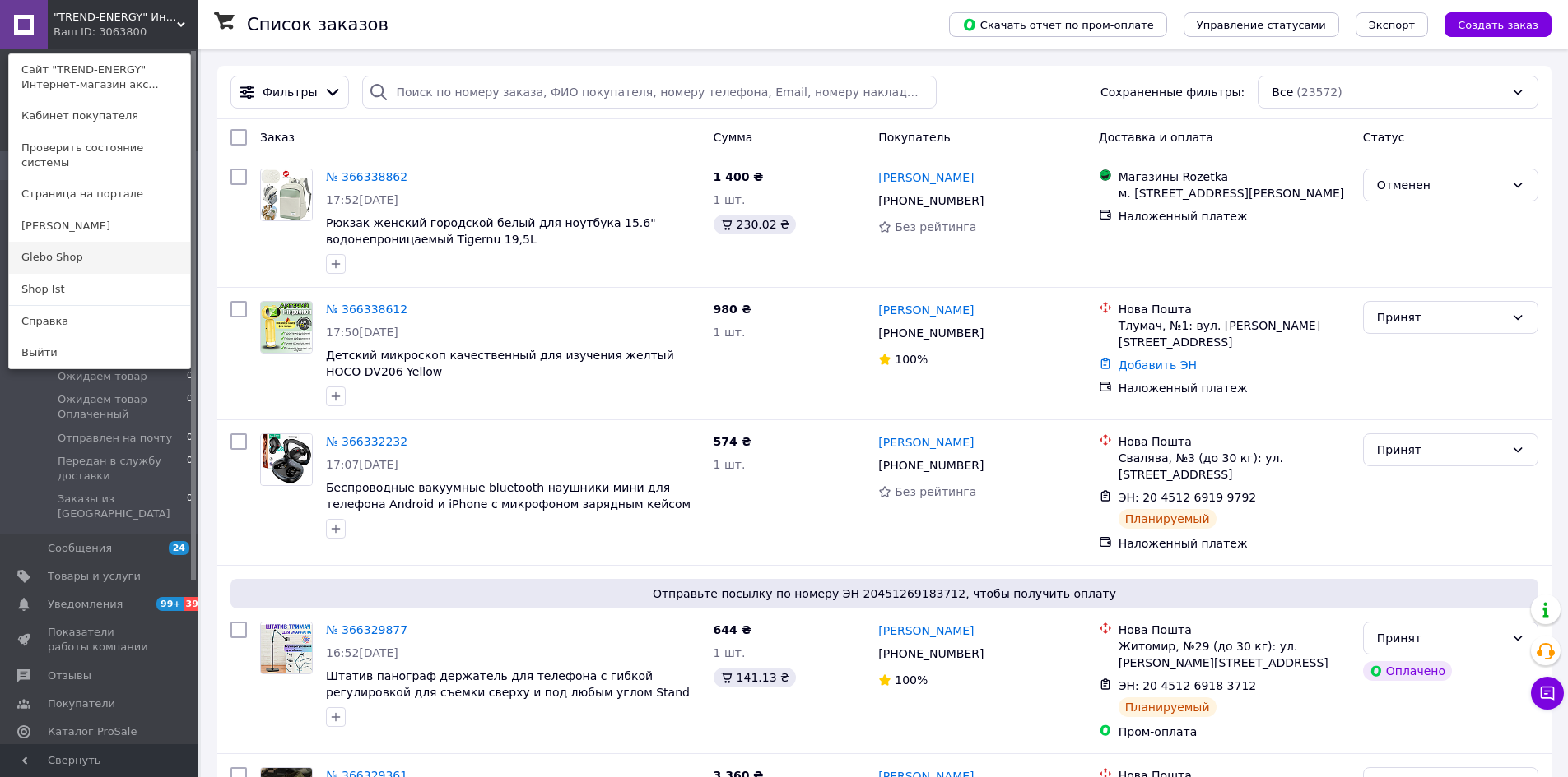
click at [95, 246] on link "Glebo Shop" at bounding box center [99, 257] width 181 height 32
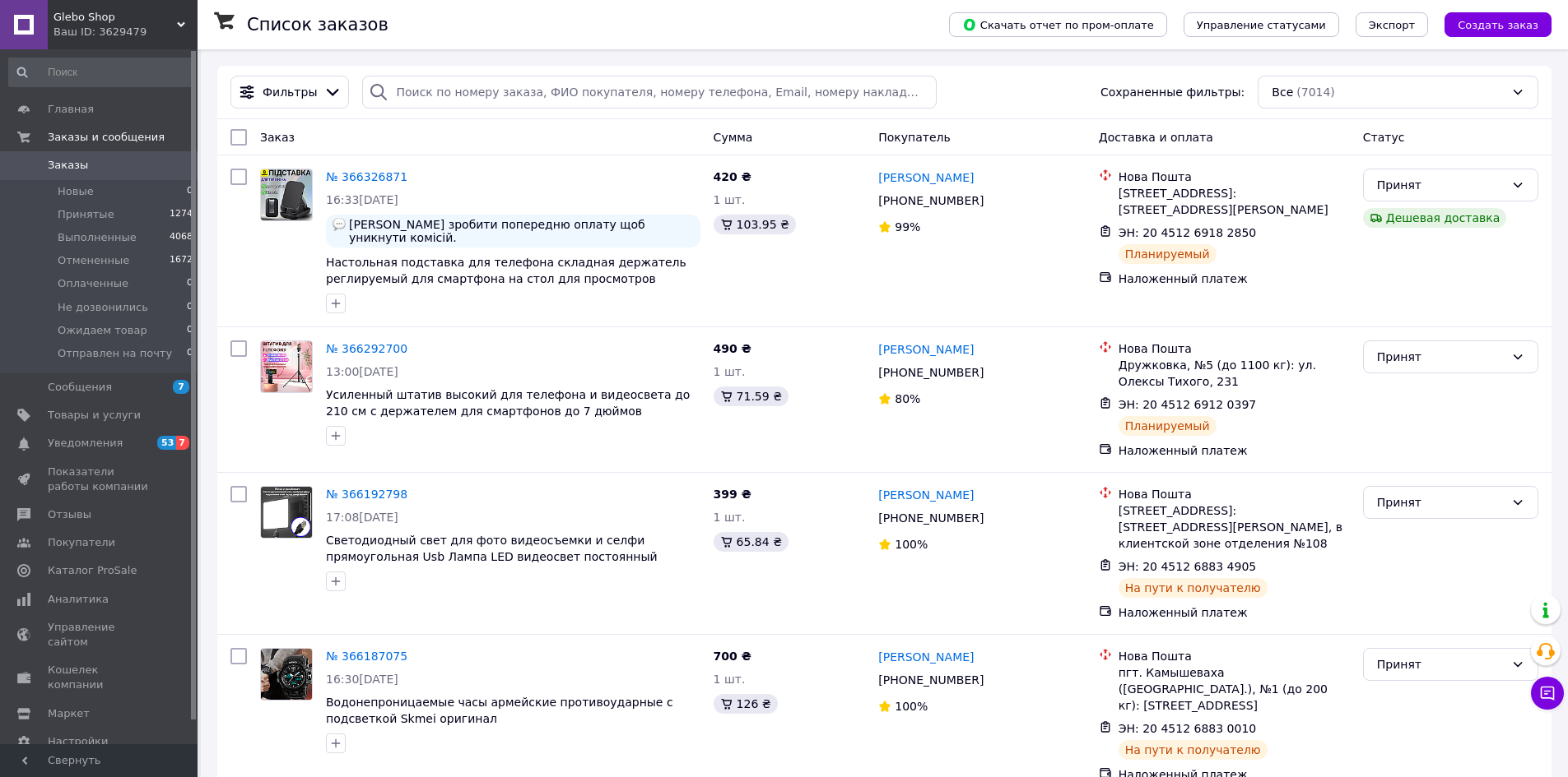
click at [103, 28] on div "Ваш ID: 3629479" at bounding box center [126, 32] width 144 height 14
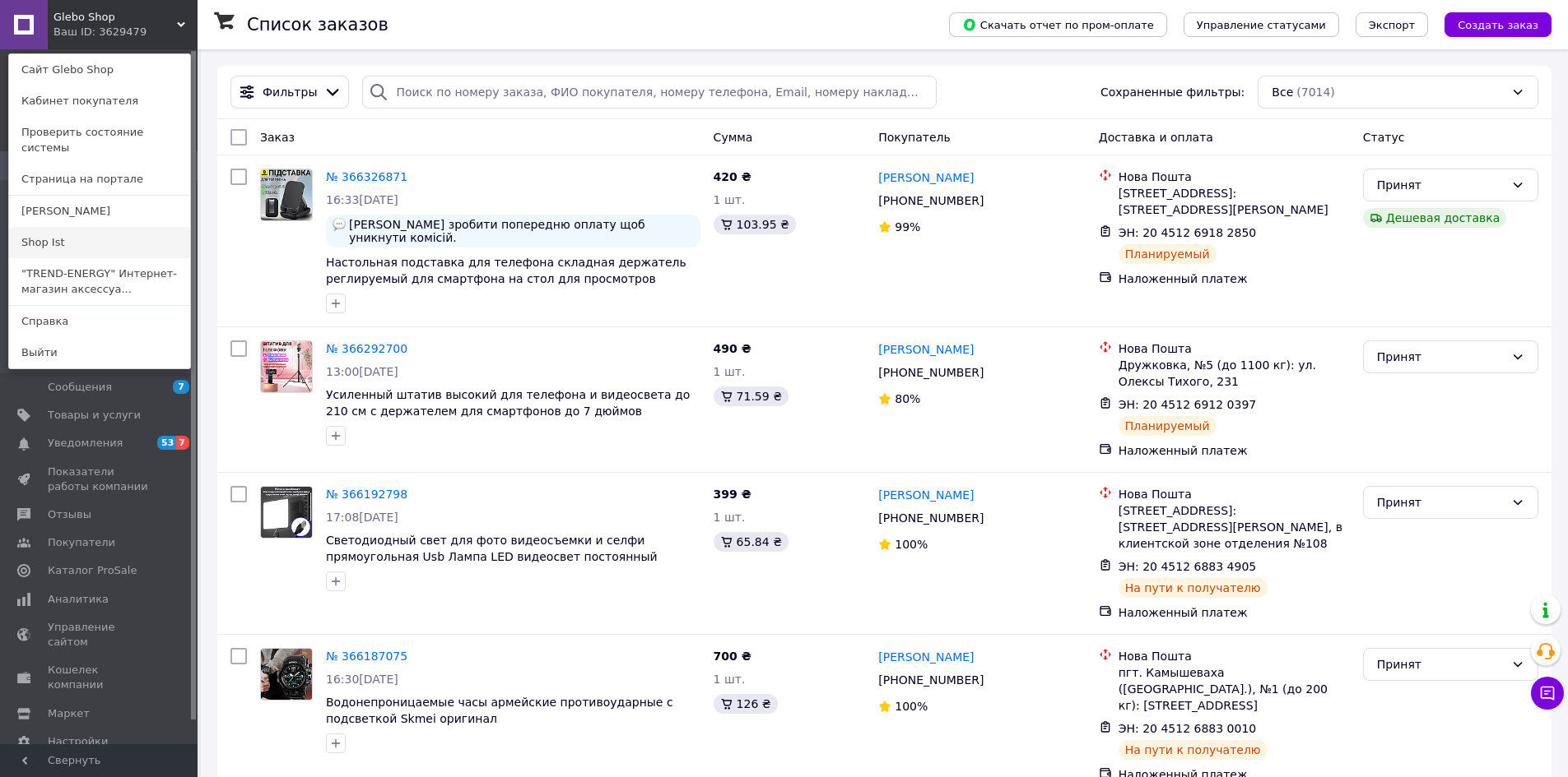
click at [123, 227] on link "Shop Ist" at bounding box center [99, 243] width 181 height 32
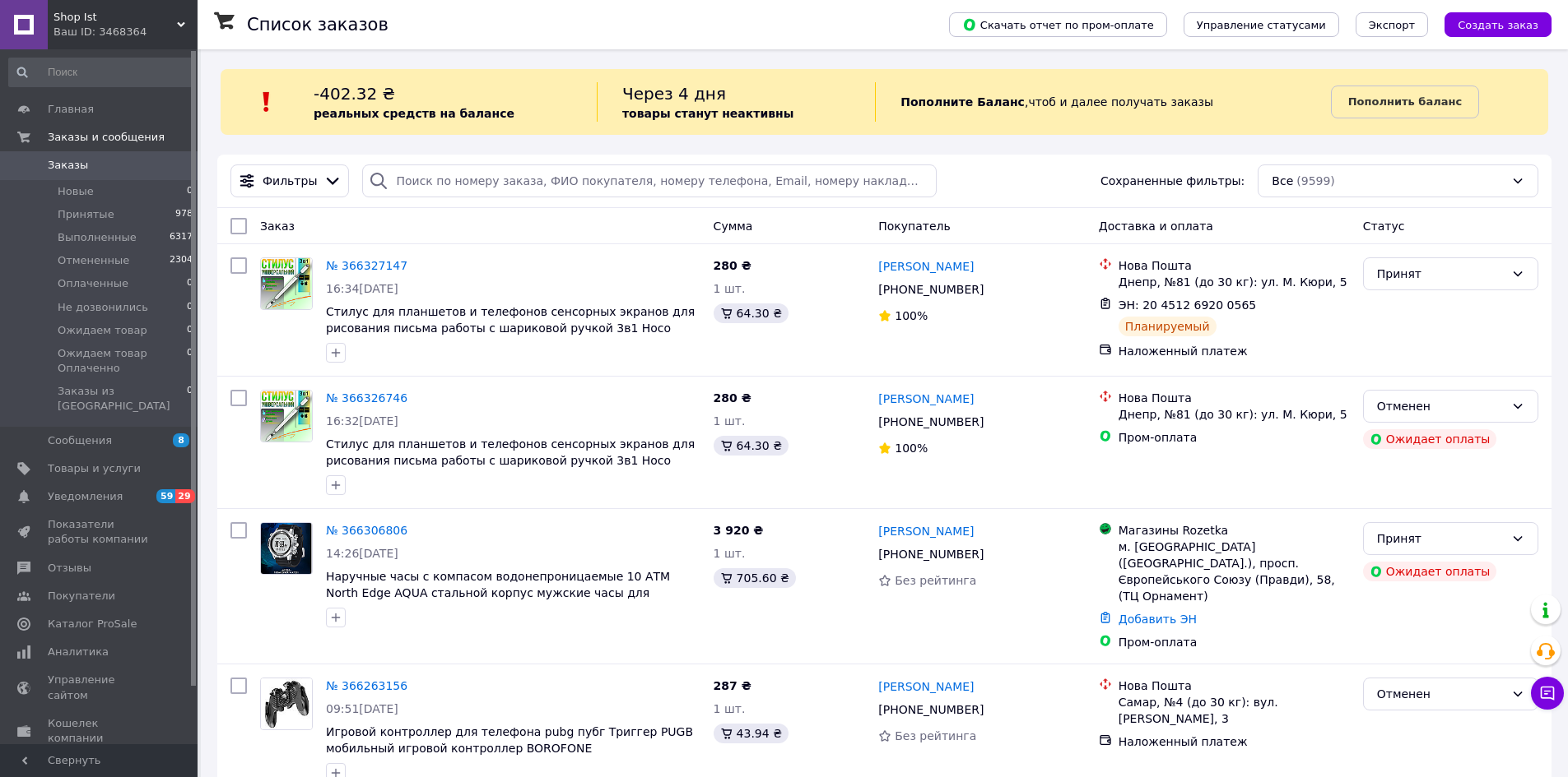
click at [178, 38] on div "Ваш ID: 3468364" at bounding box center [126, 32] width 144 height 14
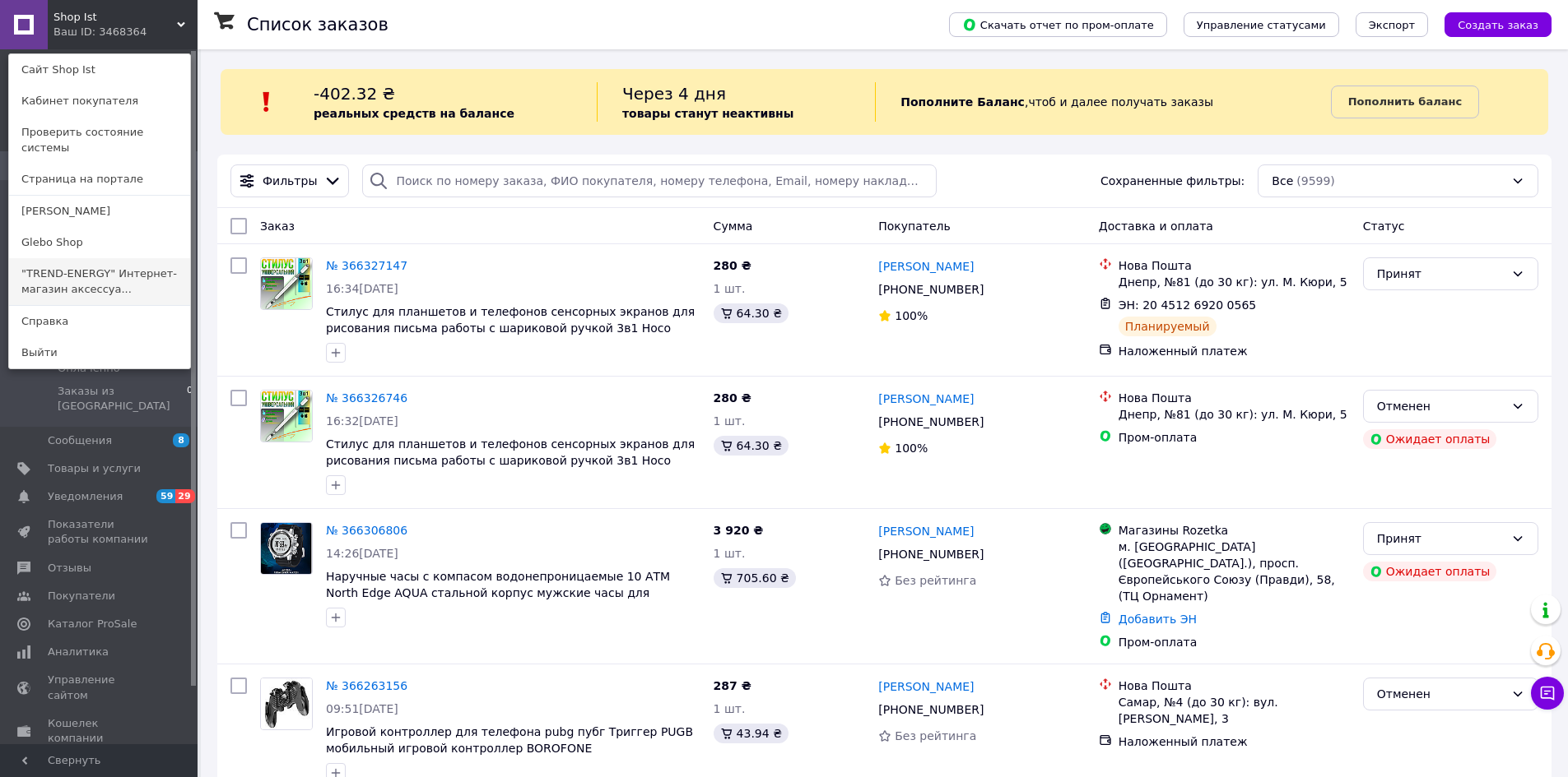
click at [136, 266] on link ""TREND-ENERGY" Интернет-магазин аксессуа..." at bounding box center [99, 281] width 181 height 46
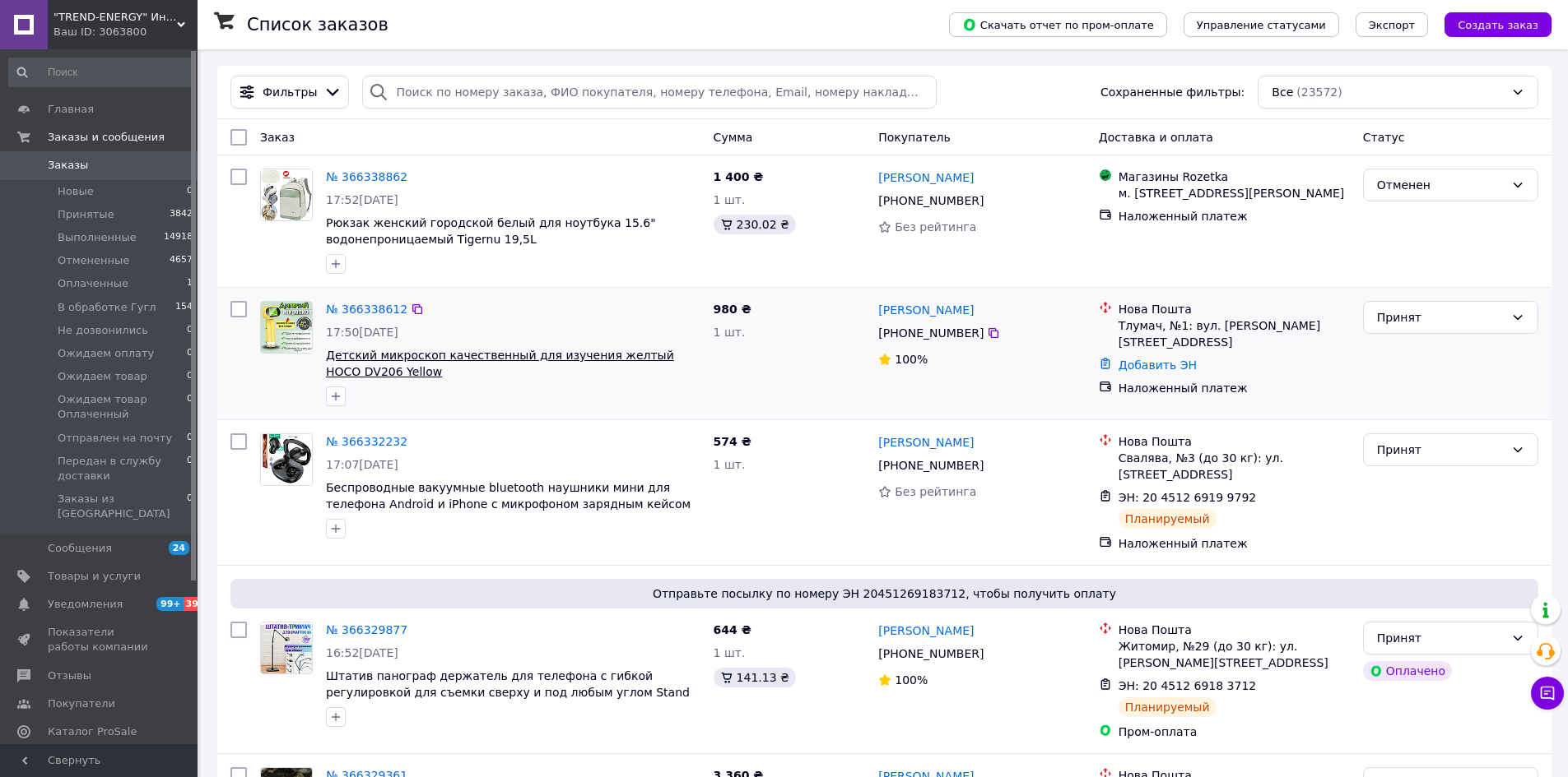
click at [371, 358] on span "Детский микроскоп качественный для изучения желтый HOCO DV206 Yellow" at bounding box center [500, 364] width 348 height 30
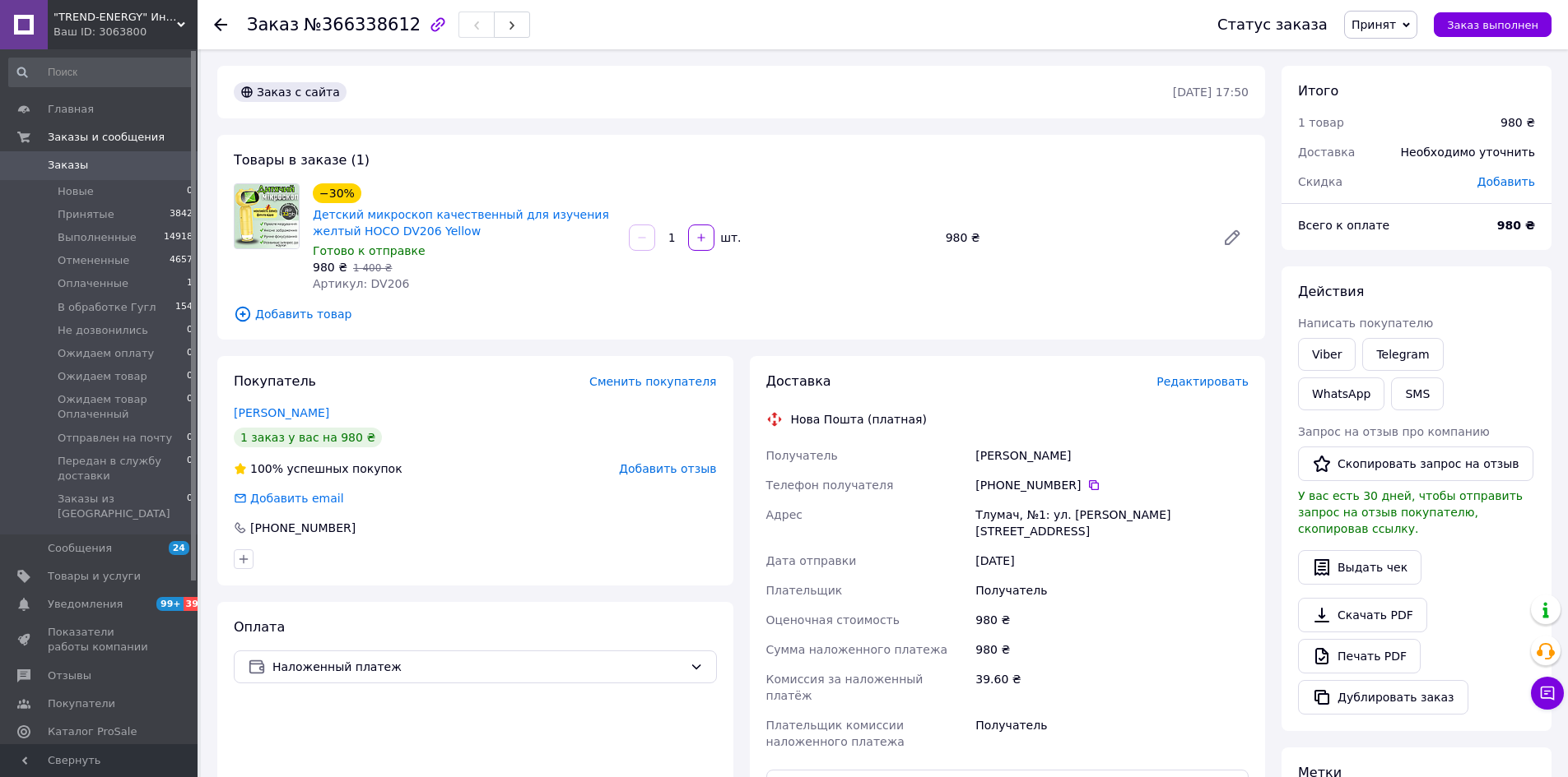
drag, startPoint x: 395, startPoint y: 202, endPoint x: 387, endPoint y: 244, distance: 42.8
click at [392, 206] on div "−30% Детский микроскоп качественный для изучения желтый HOCO DV206 Yellow" at bounding box center [463, 212] width 306 height 59
click at [387, 245] on span "Готово к отправке" at bounding box center [368, 251] width 112 height 13
click at [389, 238] on link "Детский микроскоп качественный для изучения желтый HOCO DV206 Yellow" at bounding box center [461, 223] width 297 height 30
click at [217, 18] on icon at bounding box center [221, 25] width 13 height 13
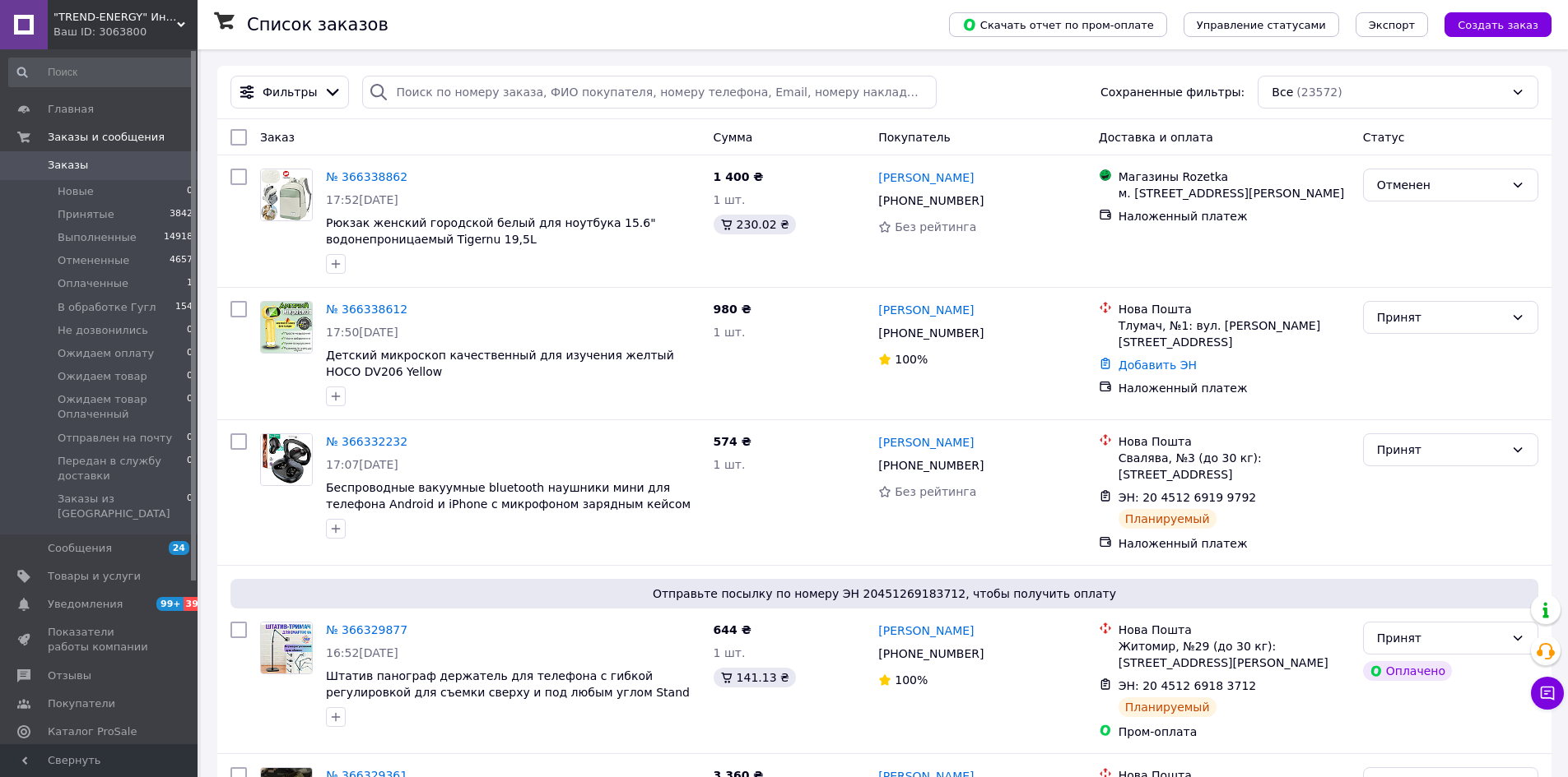
drag, startPoint x: 384, startPoint y: 143, endPoint x: 729, endPoint y: 40, distance: 360.0
drag, startPoint x: 820, startPoint y: 81, endPoint x: 795, endPoint y: 75, distance: 25.7
drag, startPoint x: 795, startPoint y: 75, endPoint x: 795, endPoint y: 51, distance: 24.0
drag, startPoint x: 722, startPoint y: 109, endPoint x: 532, endPoint y: 384, distance: 334.3
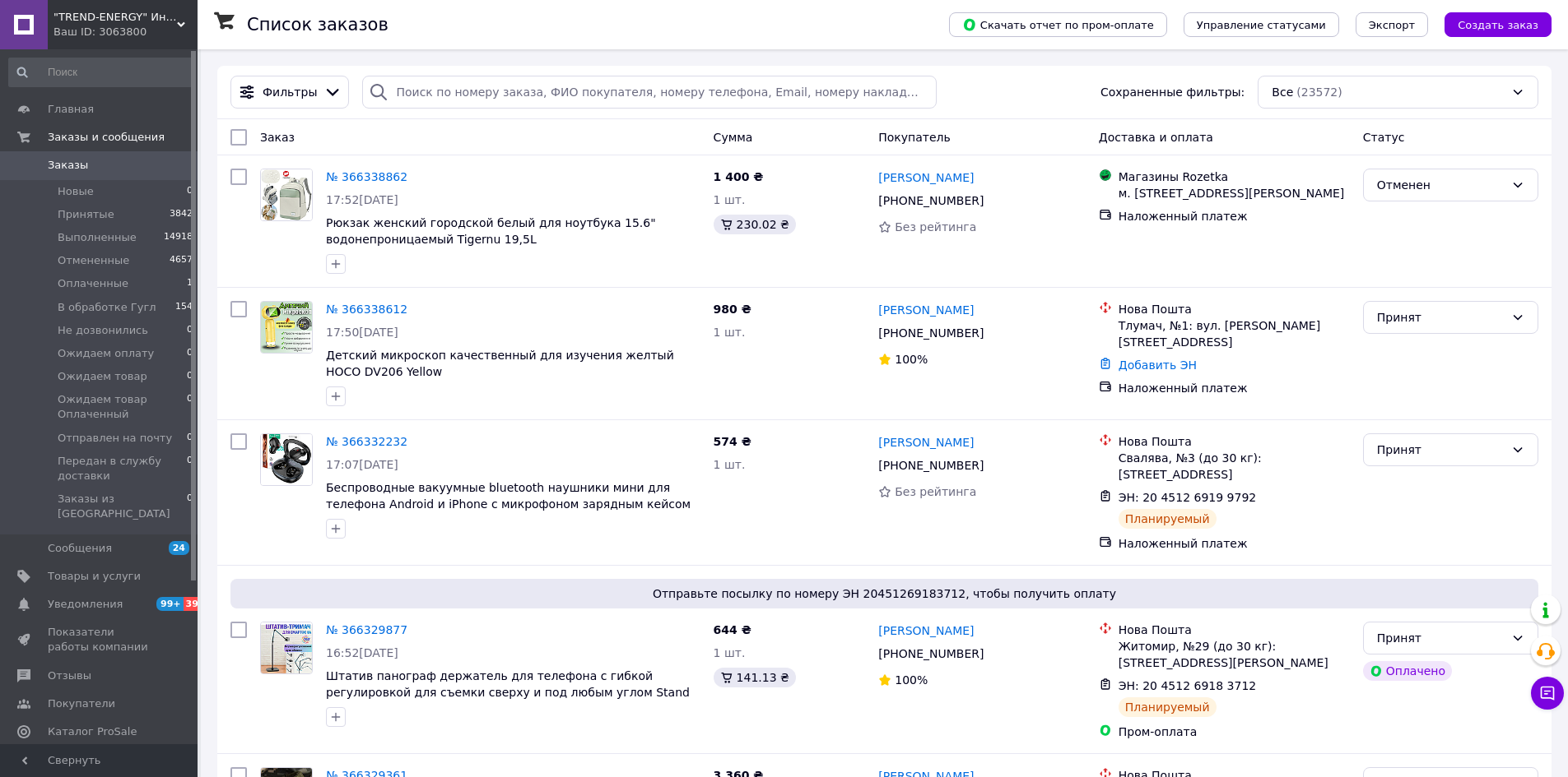
drag, startPoint x: 532, startPoint y: 384, endPoint x: 705, endPoint y: 68, distance: 360.3
click at [705, 68] on div "Фильтры Сохраненные фильтры: Все (23572)" at bounding box center [884, 93] width 1334 height 54
drag, startPoint x: 685, startPoint y: 25, endPoint x: 517, endPoint y: 45, distance: 169.2
click at [517, 45] on div "Список заказов" at bounding box center [581, 24] width 669 height 49
click at [512, 44] on div "Список заказов" at bounding box center [581, 24] width 669 height 49
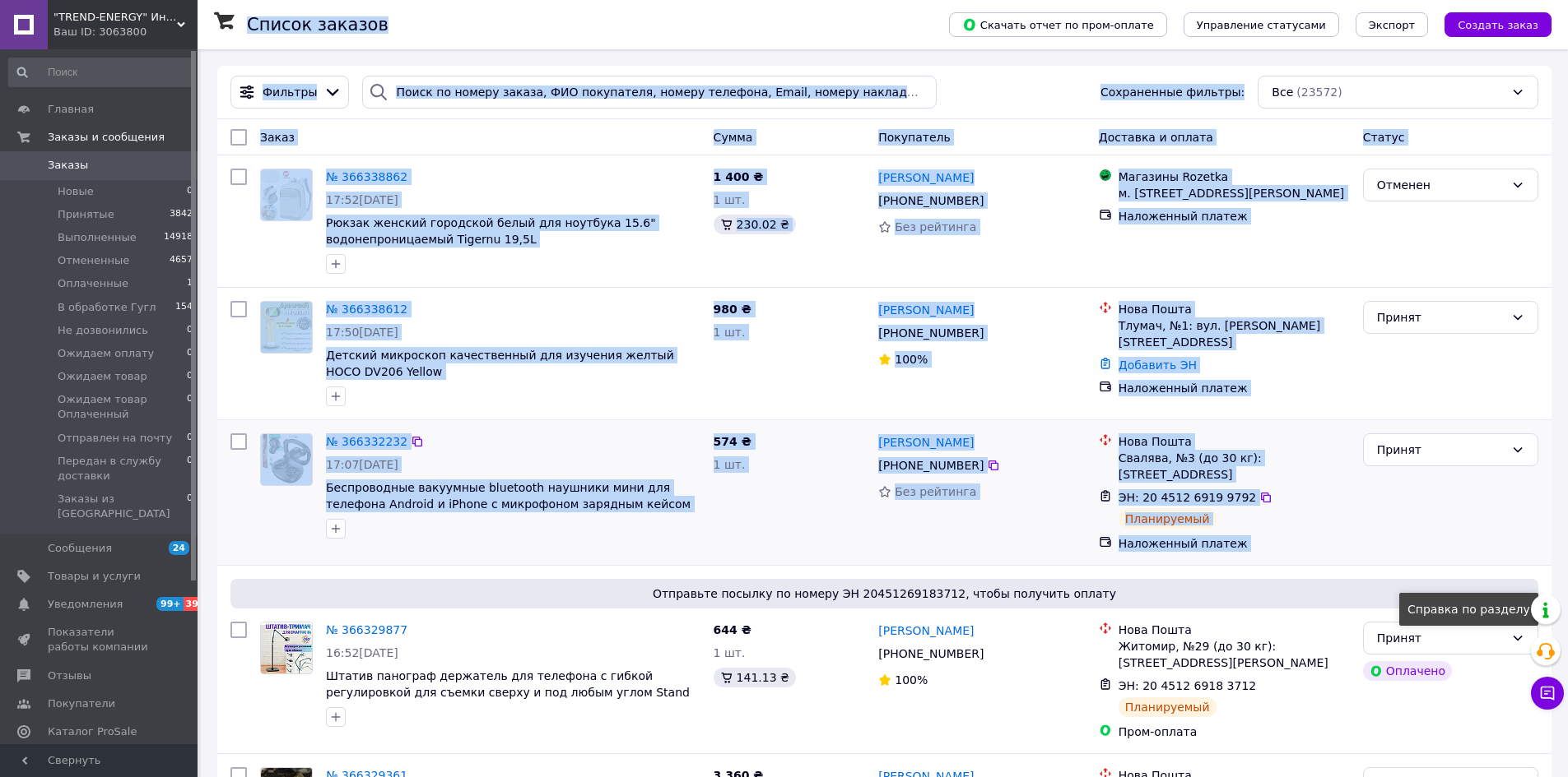
drag, startPoint x: 489, startPoint y: 7, endPoint x: 1390, endPoint y: 391, distance: 979.4
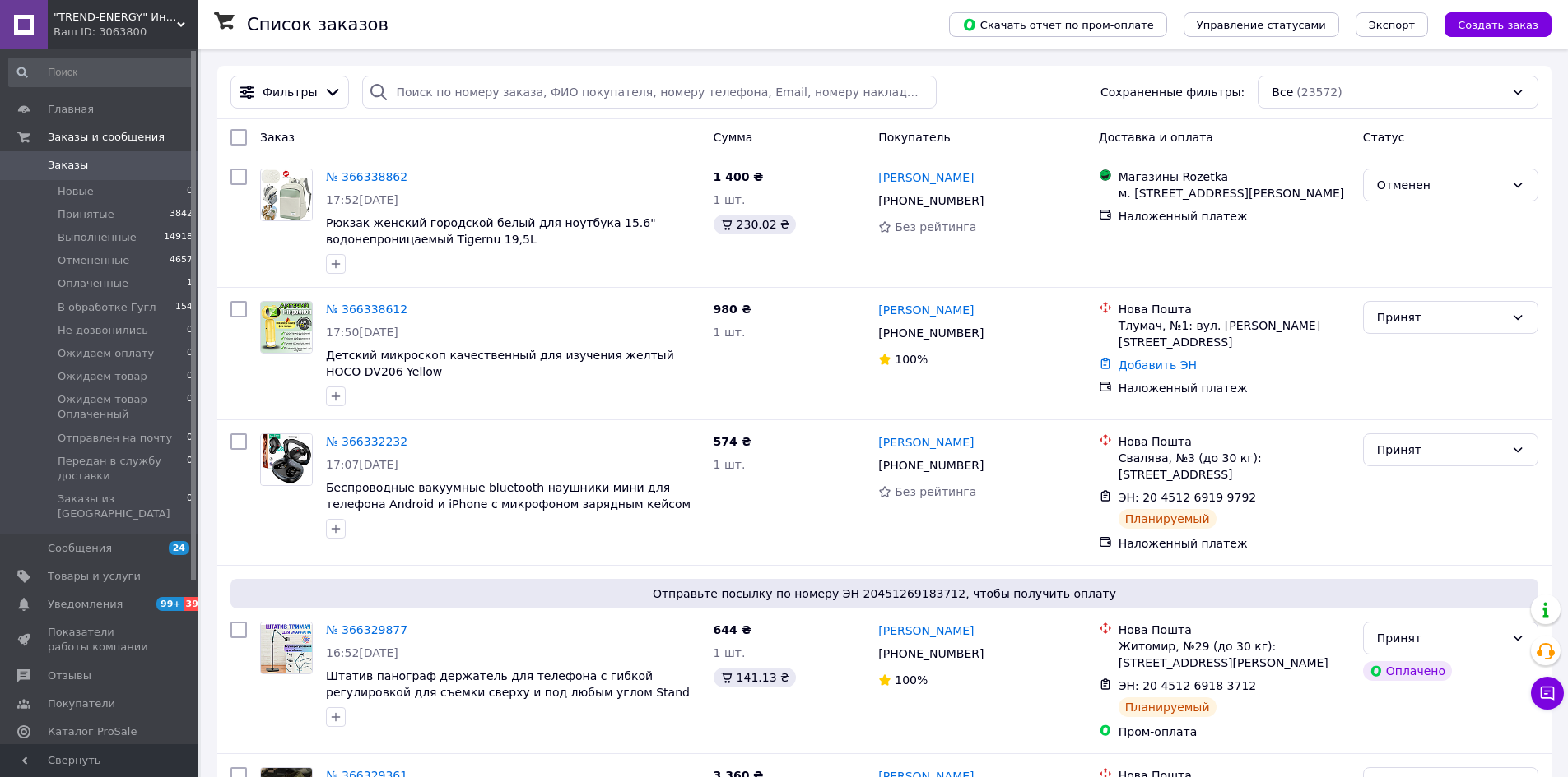
click at [705, 3] on div "Список заказов" at bounding box center [581, 24] width 669 height 49
drag, startPoint x: 732, startPoint y: 89, endPoint x: 530, endPoint y: 307, distance: 297.2
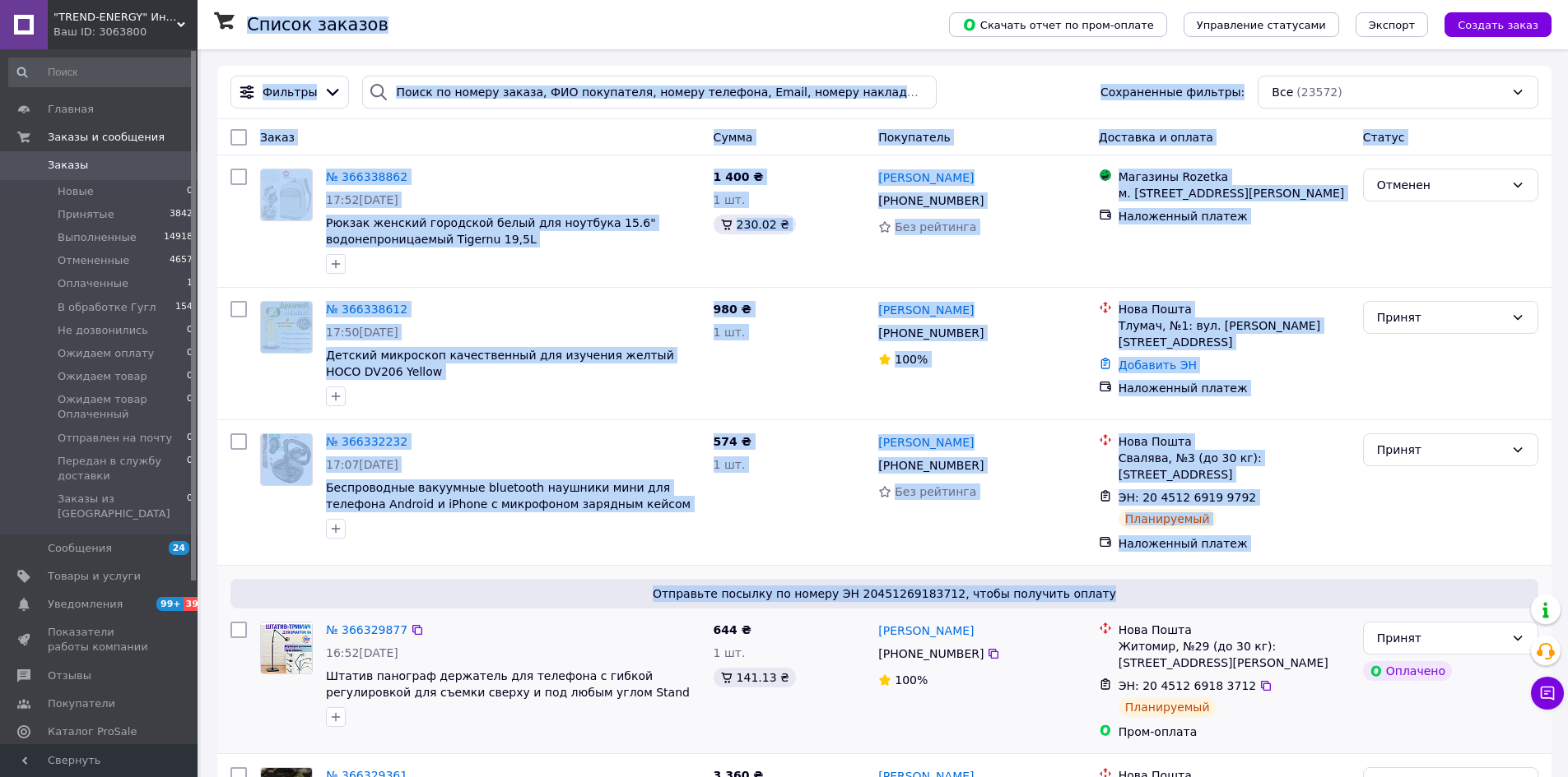
drag, startPoint x: 427, startPoint y: 33, endPoint x: 1122, endPoint y: 580, distance: 884.4
click at [1122, 586] on span "Отправьте посылку по номеру ЭН 20451269183712, чтобы получить оплату" at bounding box center [884, 594] width 1295 height 16
click at [1190, 566] on div "Отправьте посылку по номеру ЭН 20451269183712, чтобы получить оплату № 36632987…" at bounding box center [884, 660] width 1334 height 188
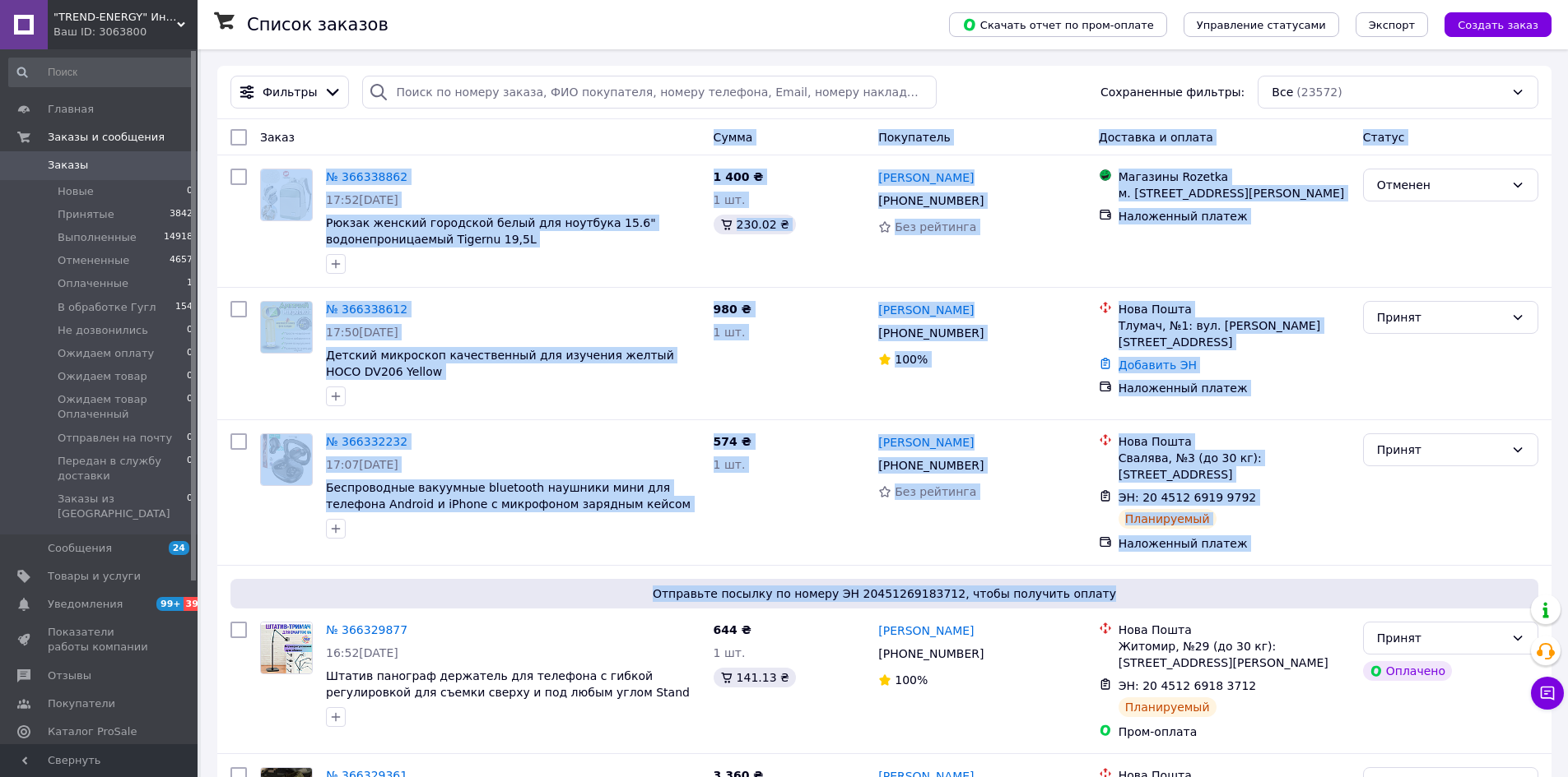
drag, startPoint x: 1234, startPoint y: 561, endPoint x: 459, endPoint y: 149, distance: 877.7
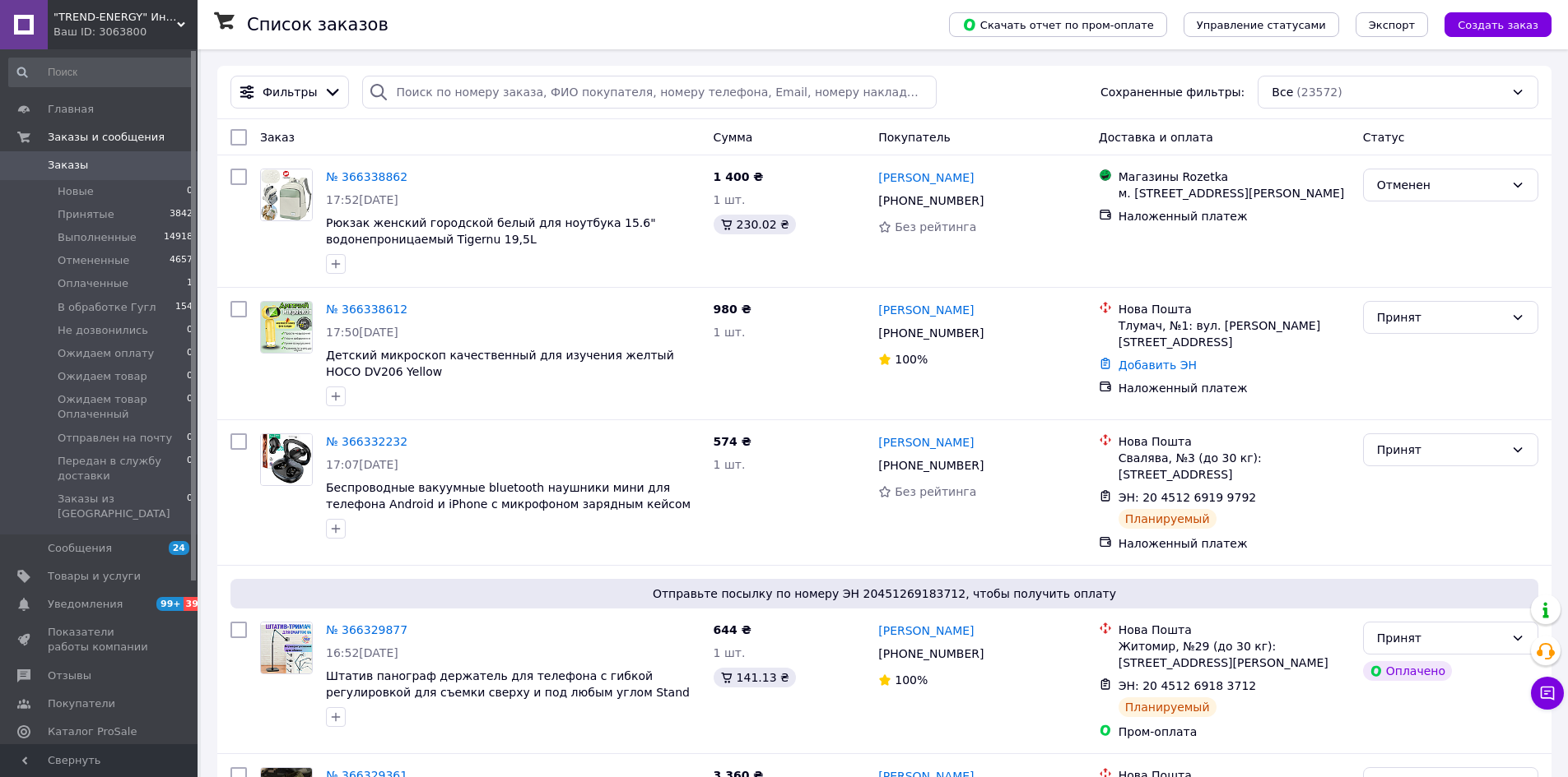
click at [1556, 690] on button "Чат с покупателем" at bounding box center [1547, 694] width 33 height 33
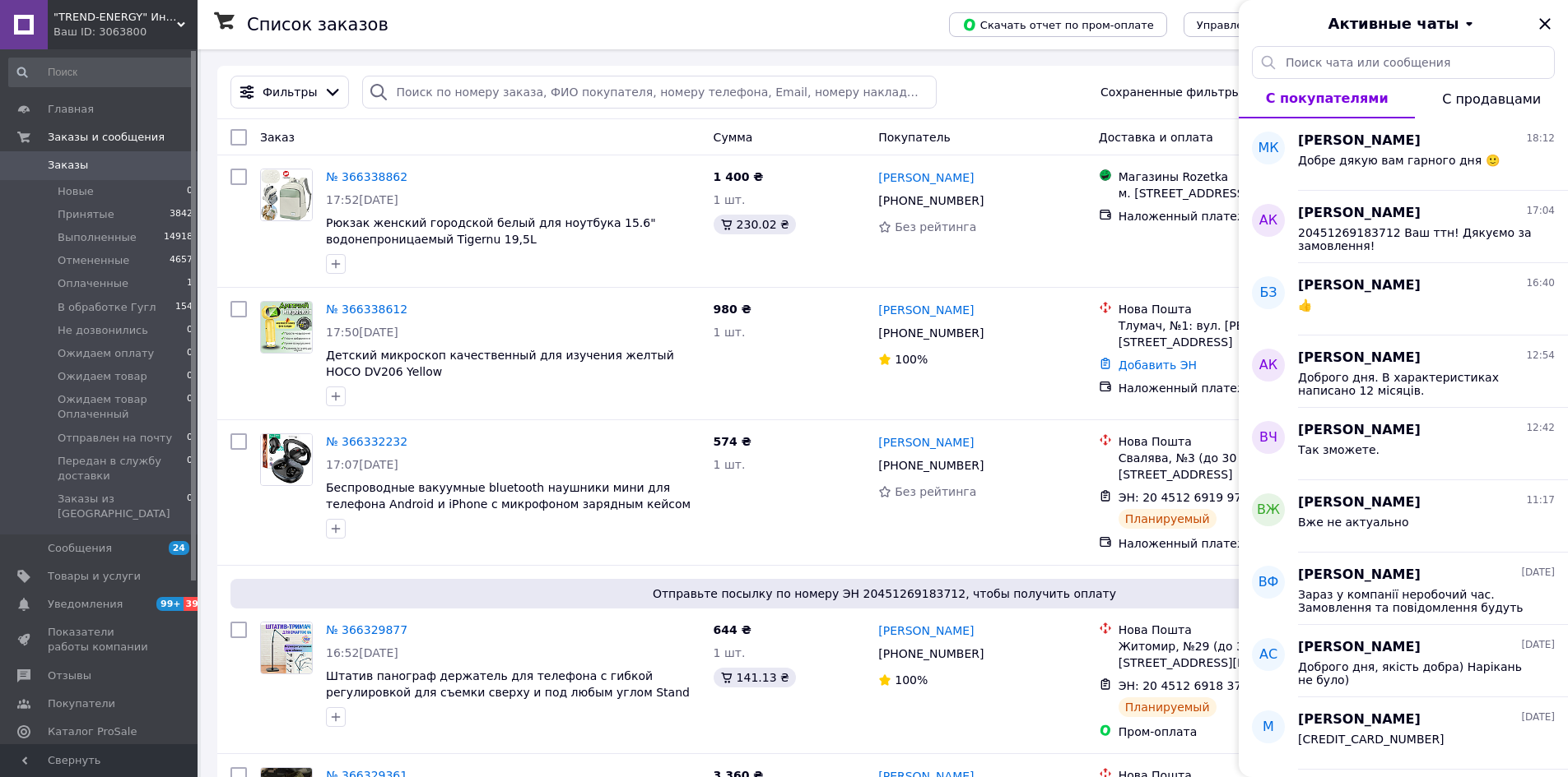
drag, startPoint x: 1538, startPoint y: 35, endPoint x: 1531, endPoint y: 30, distance: 8.6
click at [1532, 30] on div "Активные чаты" at bounding box center [1403, 23] width 329 height 46
click at [1547, 35] on div "Активные чаты" at bounding box center [1403, 23] width 329 height 46
click at [1544, 25] on icon "Закрыть" at bounding box center [1544, 23] width 11 height 11
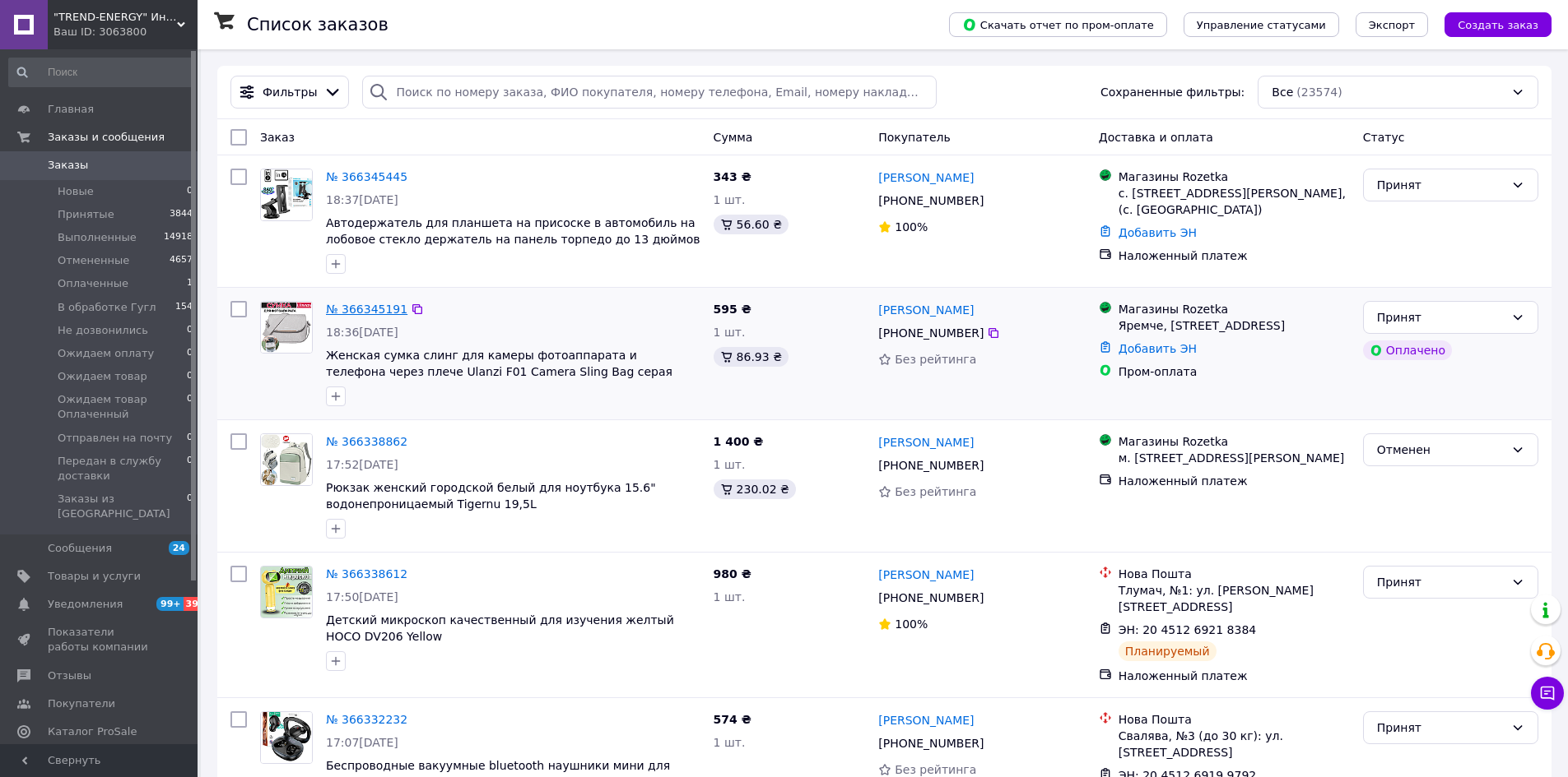
click at [368, 311] on link "№ 366345191" at bounding box center [367, 310] width 82 height 13
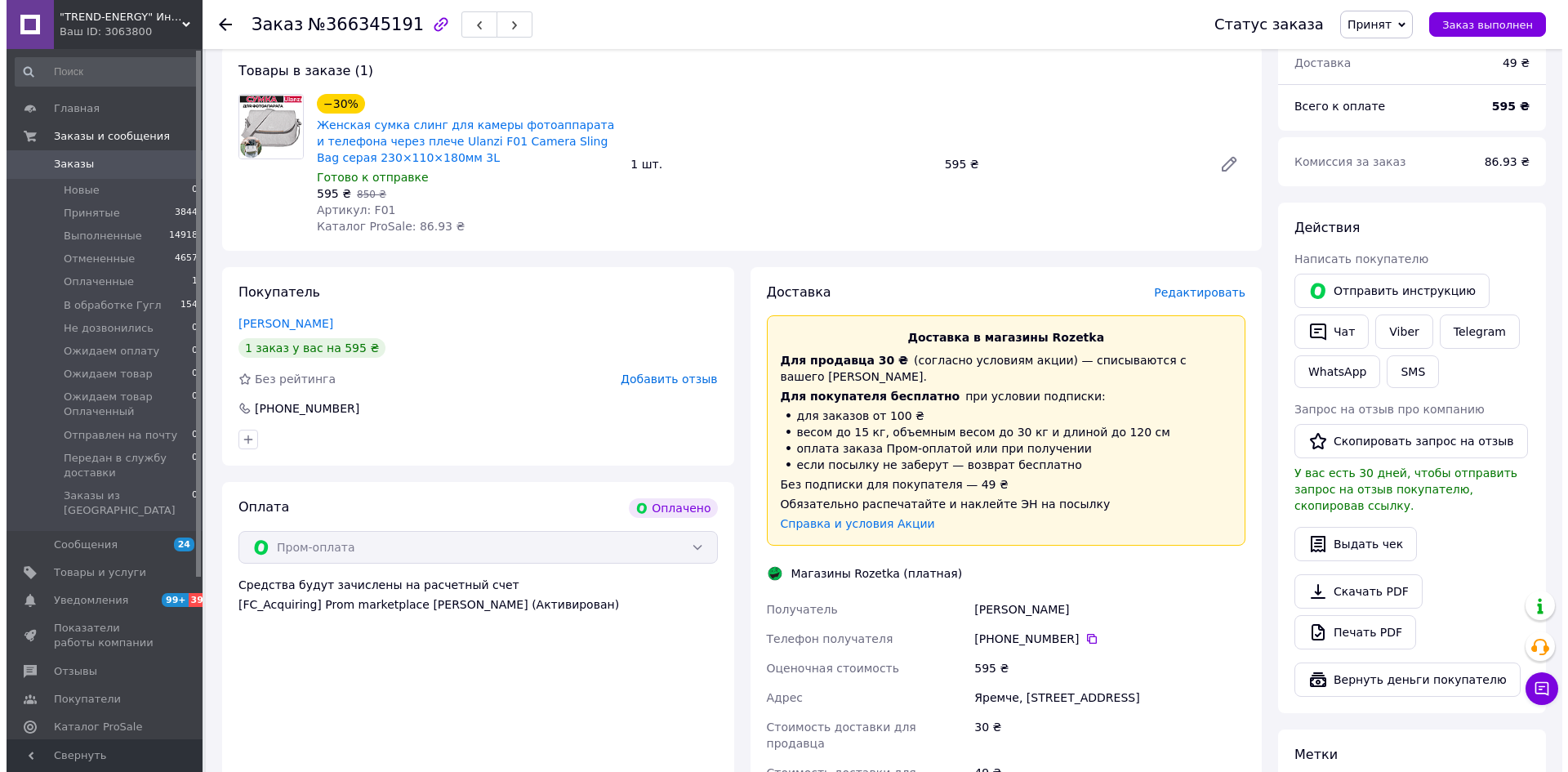
scroll to position [273, 0]
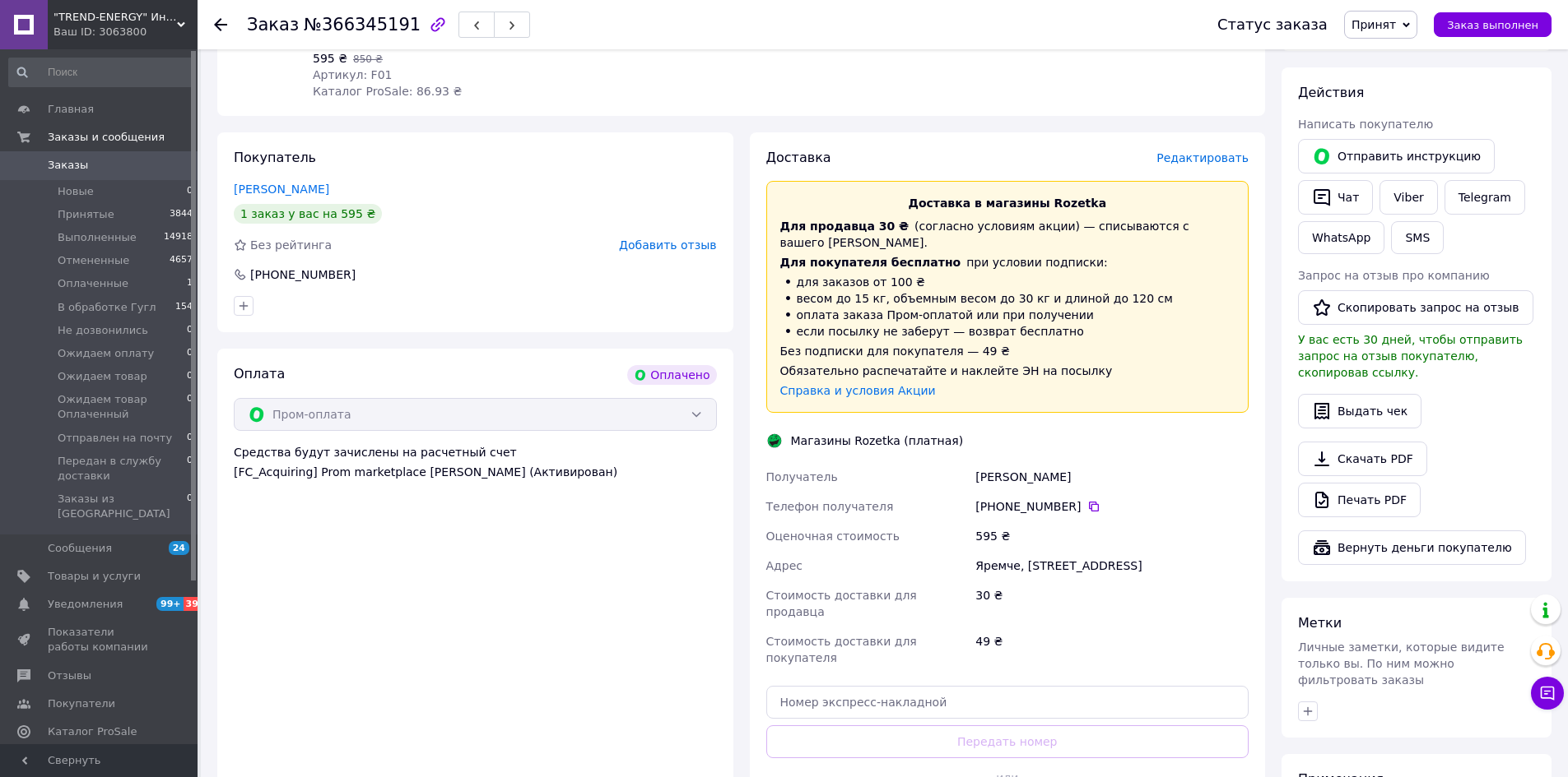
click at [1173, 155] on span "Редактировать" at bounding box center [1202, 158] width 92 height 13
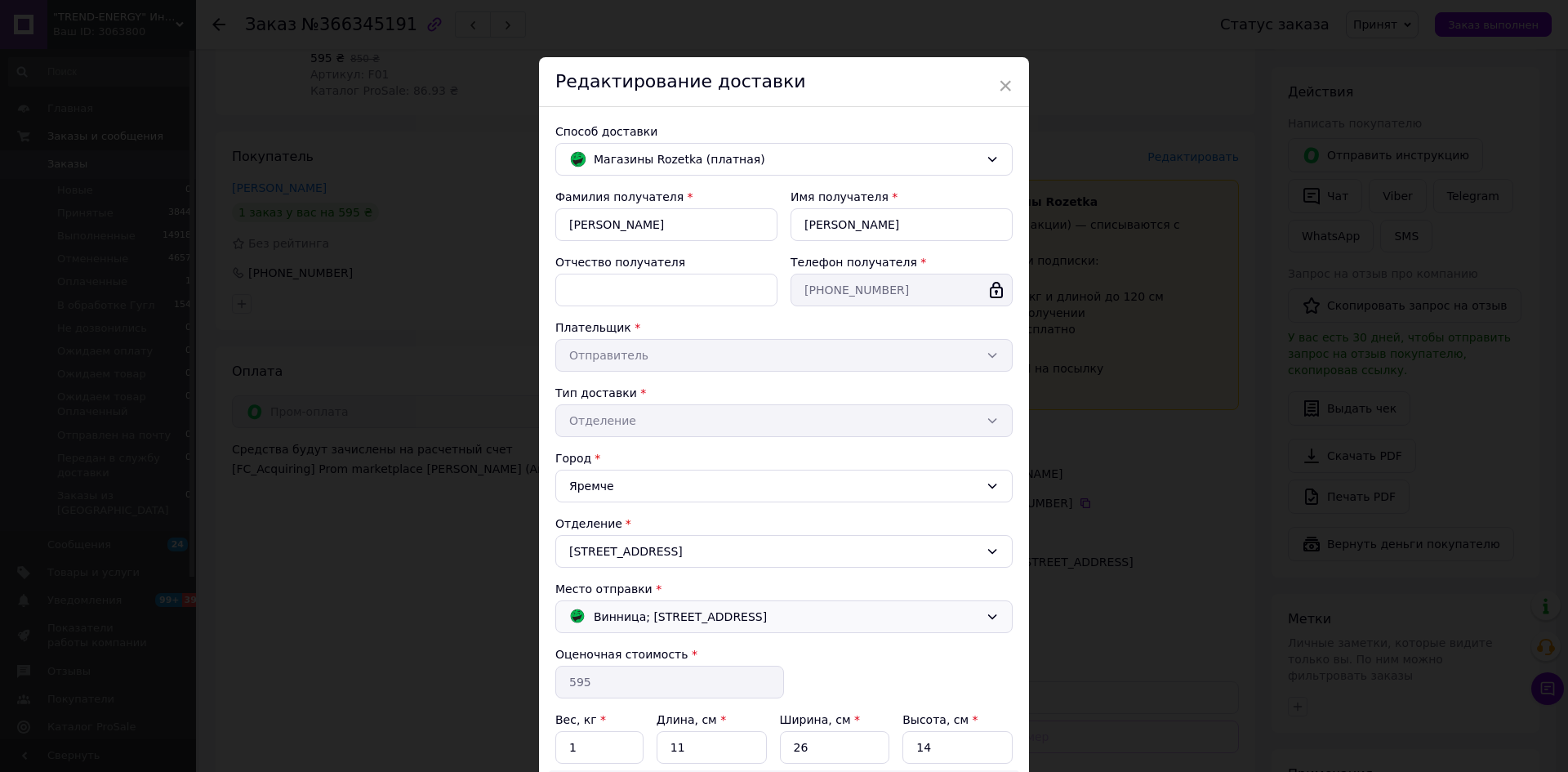
click at [763, 615] on span "Винница; [STREET_ADDRESS]" at bounding box center [680, 617] width 173 height 18
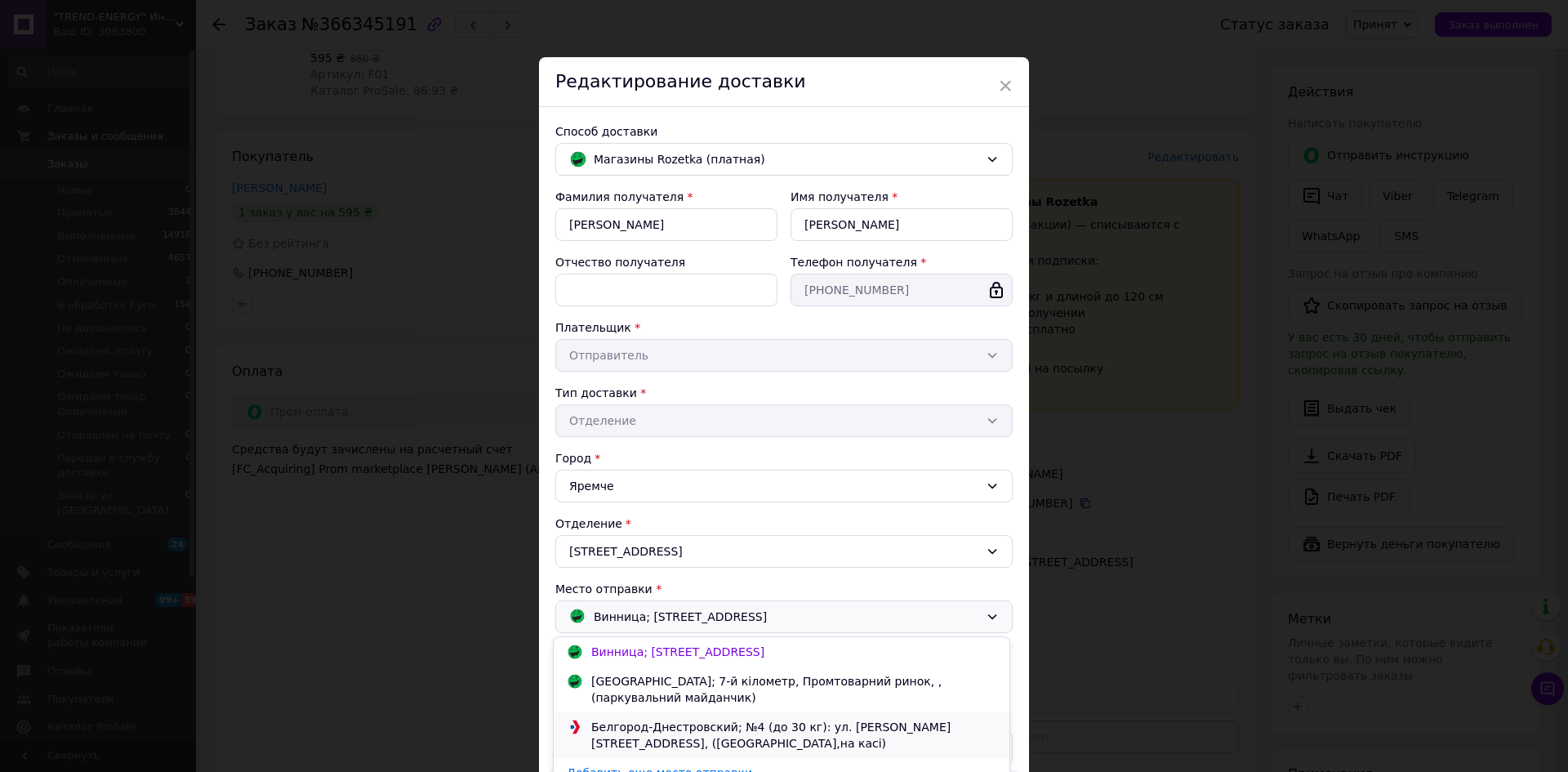
click at [669, 724] on div "Белгород-Днестровский; №4 (до 30 кг): ул. [PERSON_NAME][STREET_ADDRESS], ([GEOG…" at bounding box center [794, 736] width 413 height 32
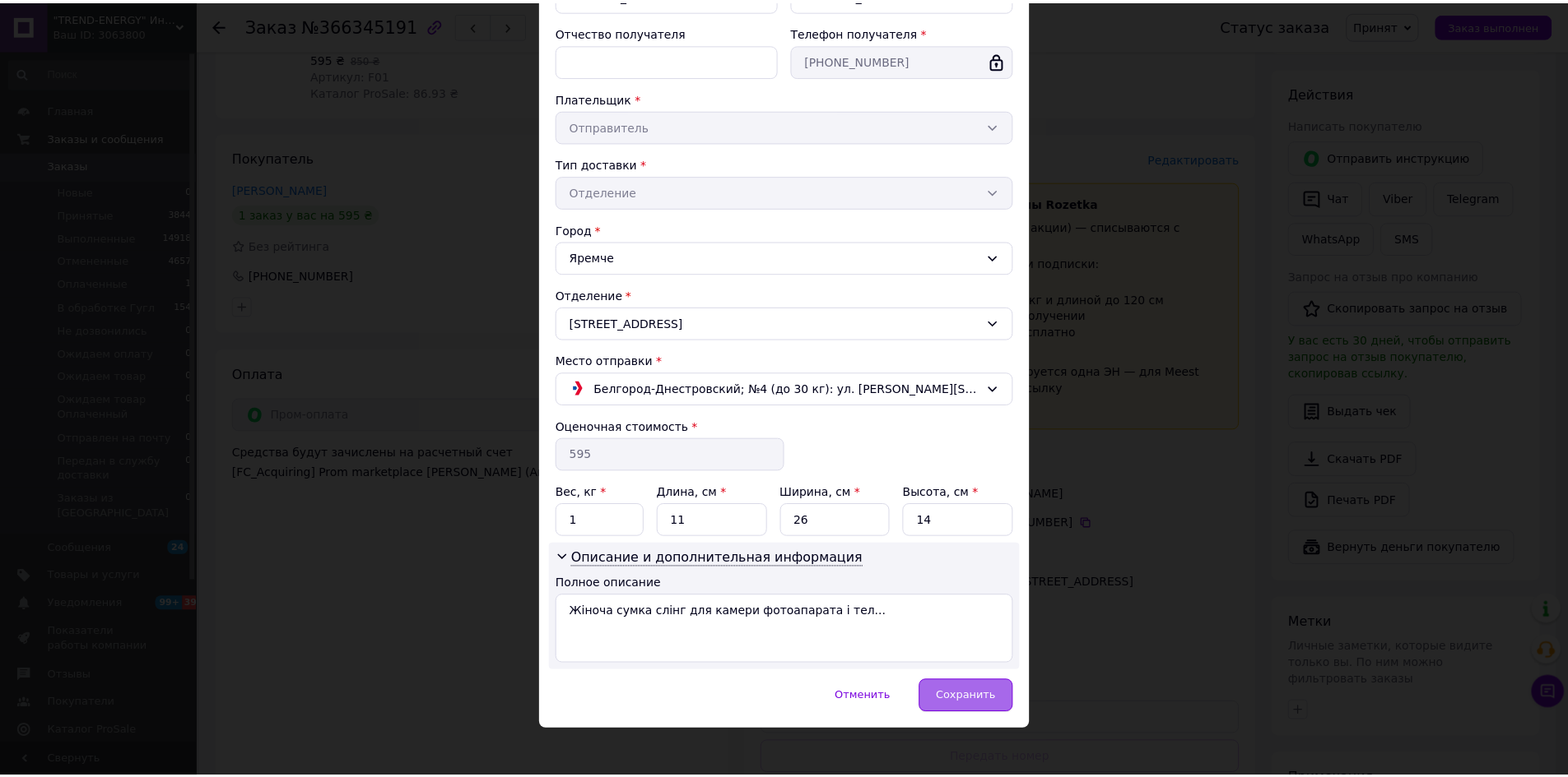
scroll to position [243, 0]
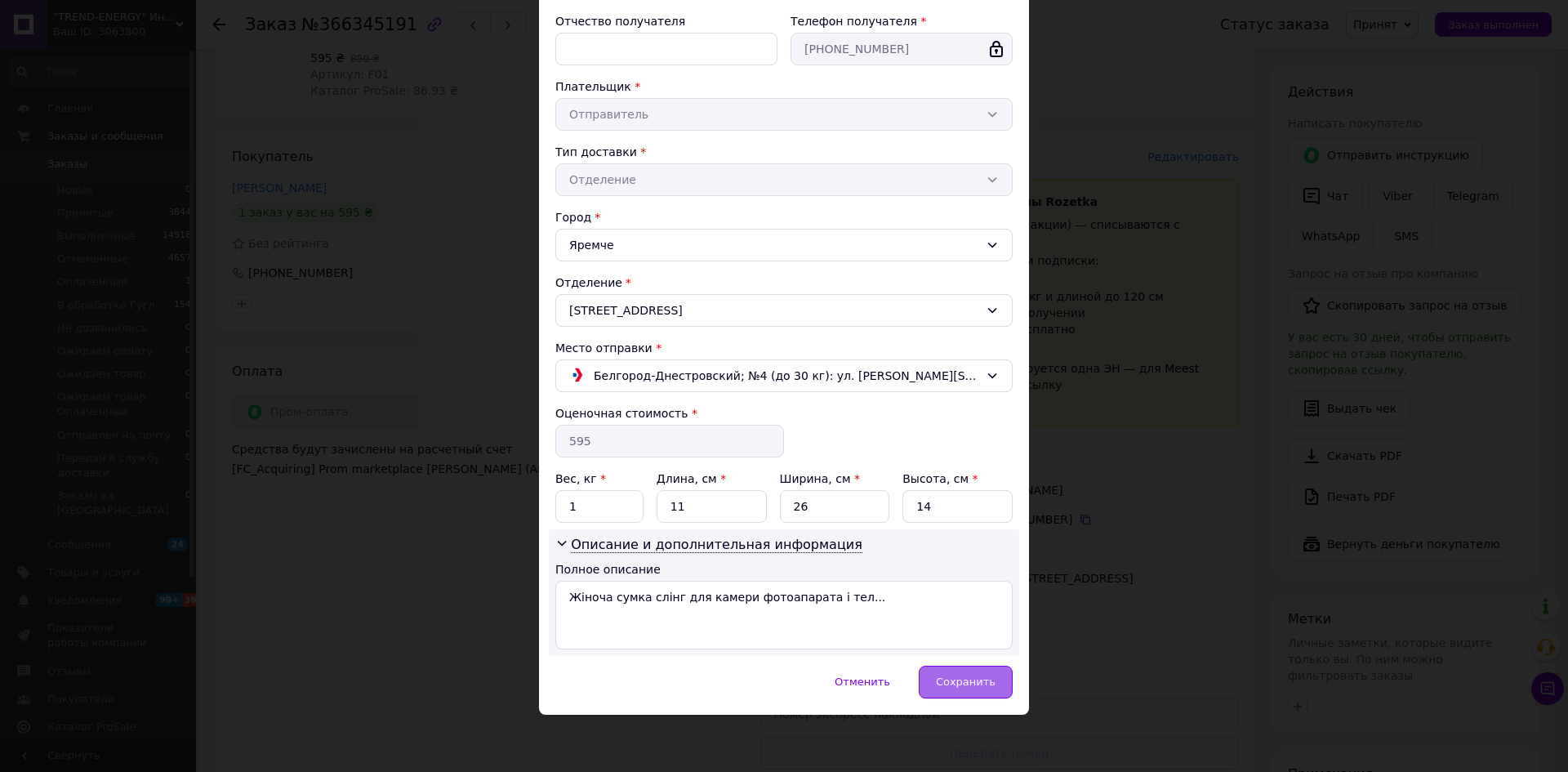
click at [950, 679] on span "Сохранить" at bounding box center [966, 681] width 60 height 12
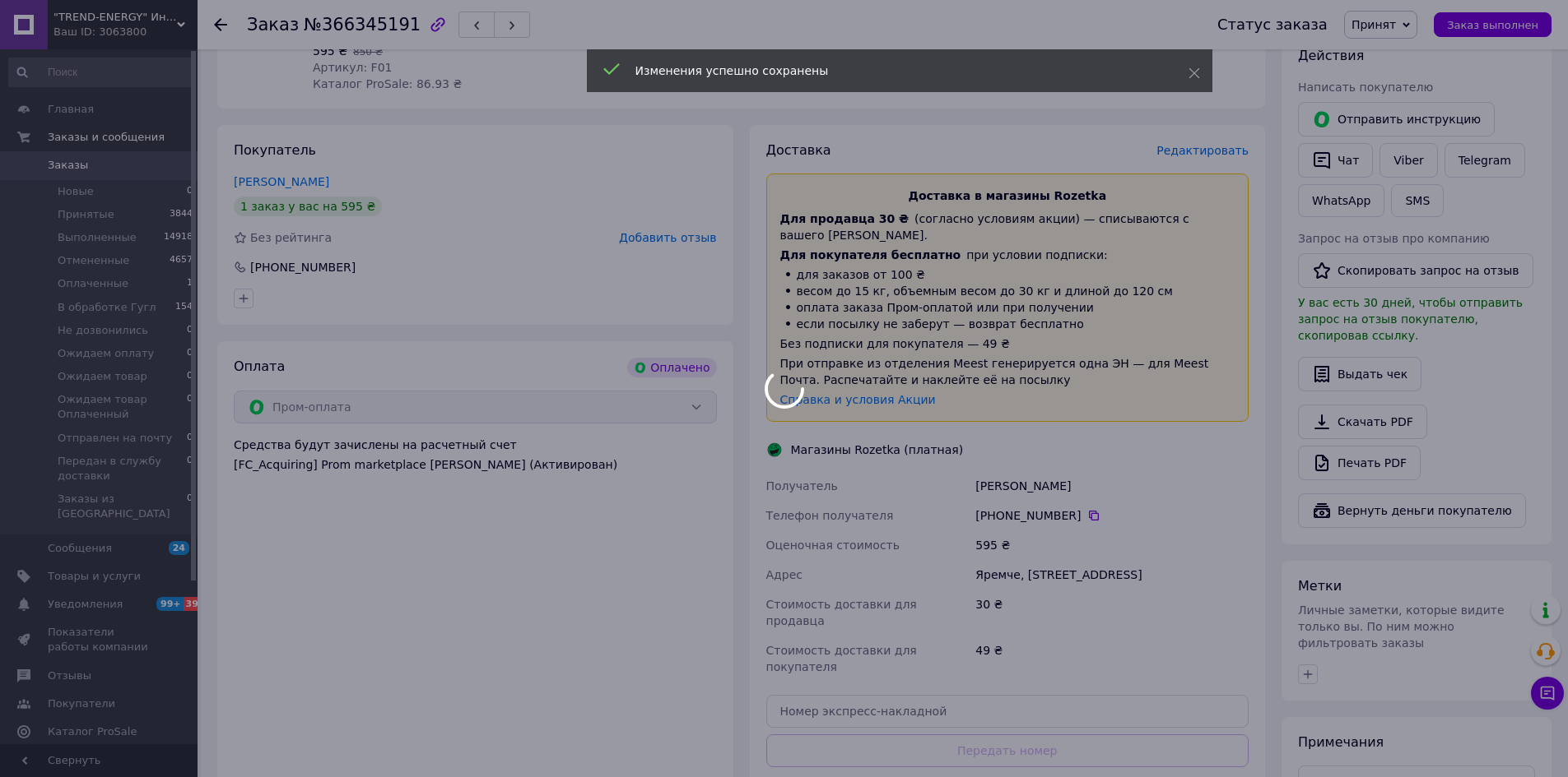
scroll to position [412, 0]
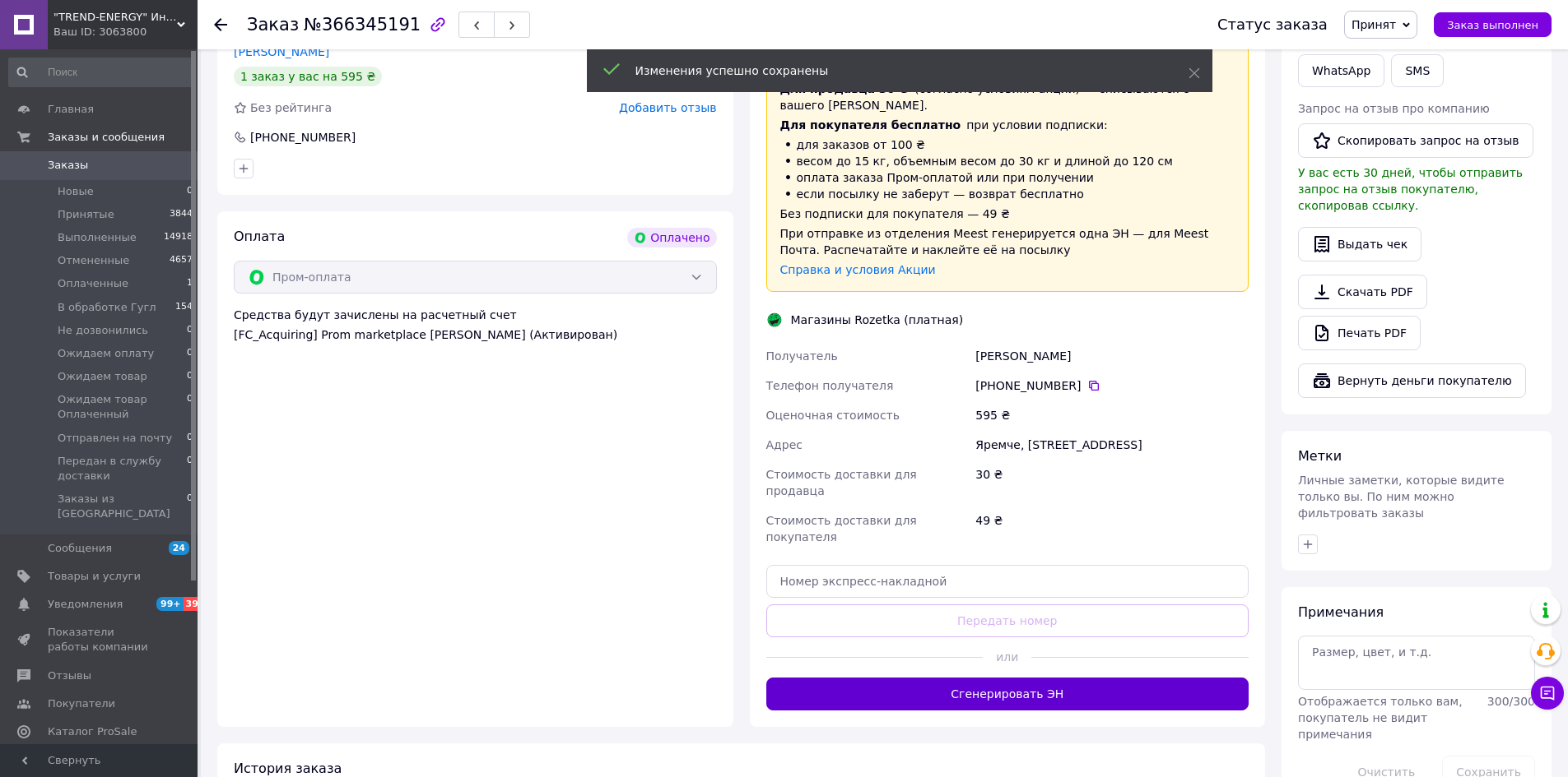
click at [943, 678] on button "Сгенерировать ЭН" at bounding box center [1007, 695] width 483 height 33
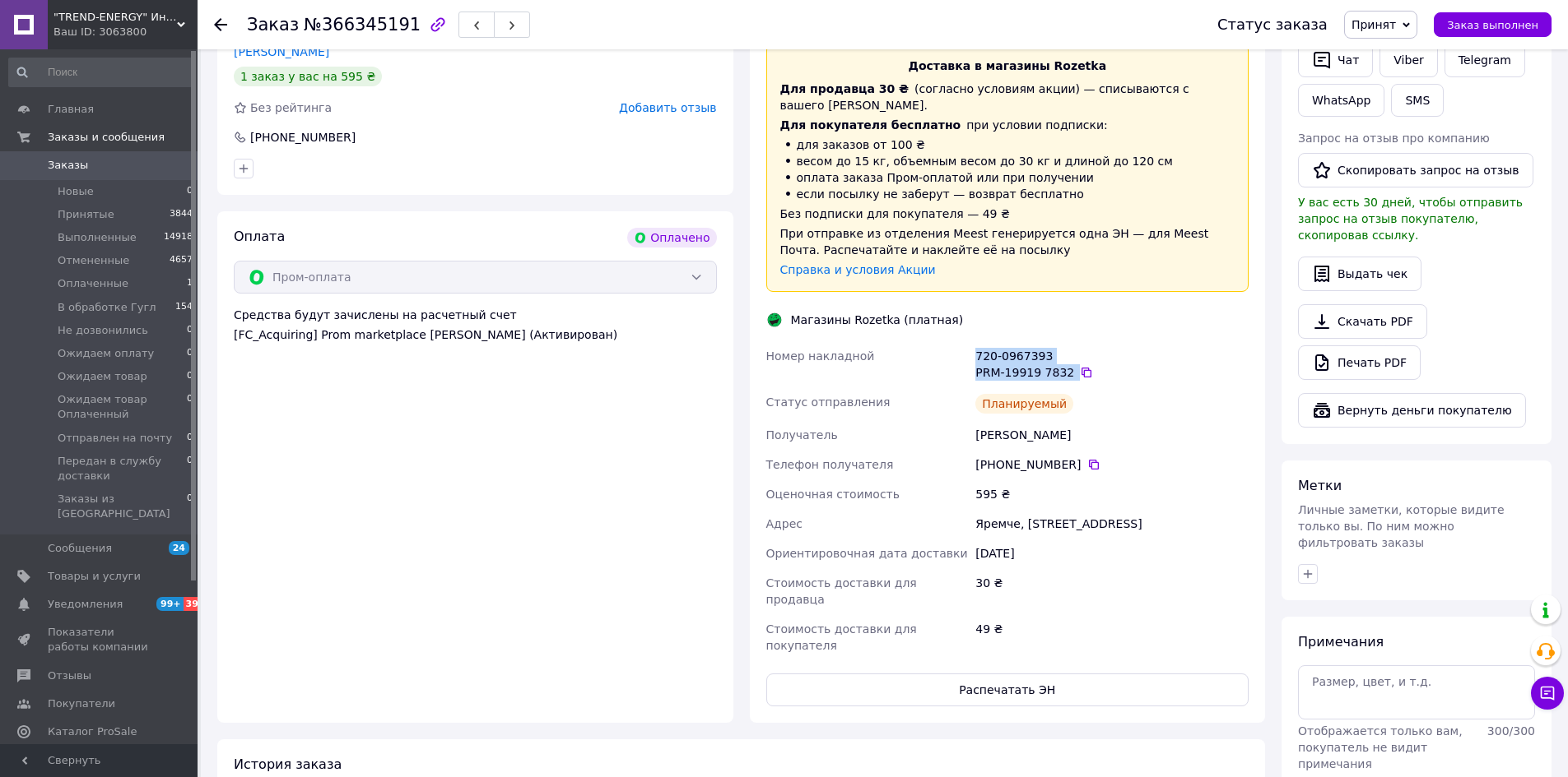
drag, startPoint x: 973, startPoint y: 328, endPoint x: 1091, endPoint y: 356, distance: 121.3
click at [1091, 356] on div "720-0967393 PRM-19919 7832" at bounding box center [1112, 365] width 280 height 46
copy div "720-0967393 PRM-19919 7832"
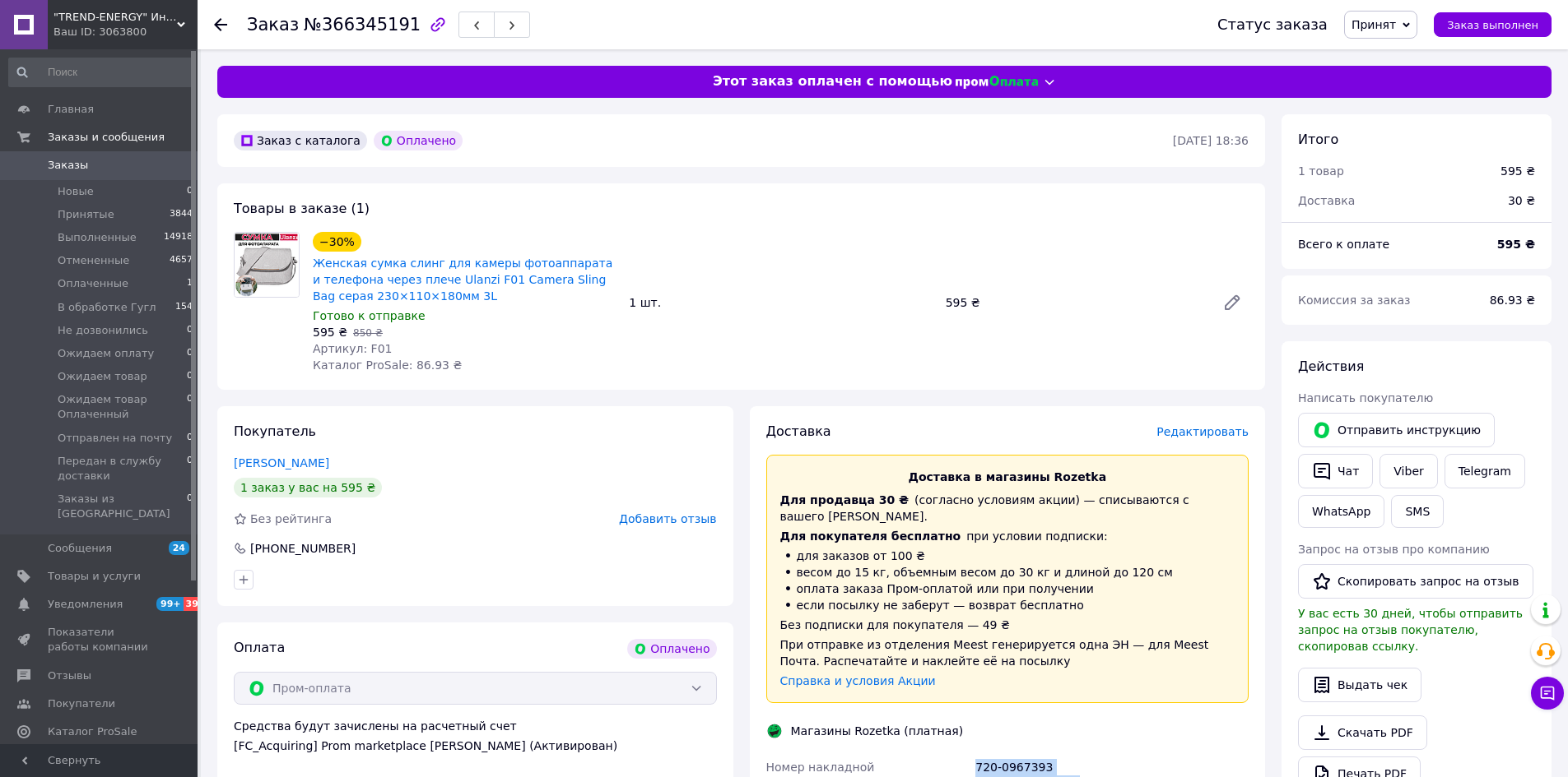
scroll to position [137, 0]
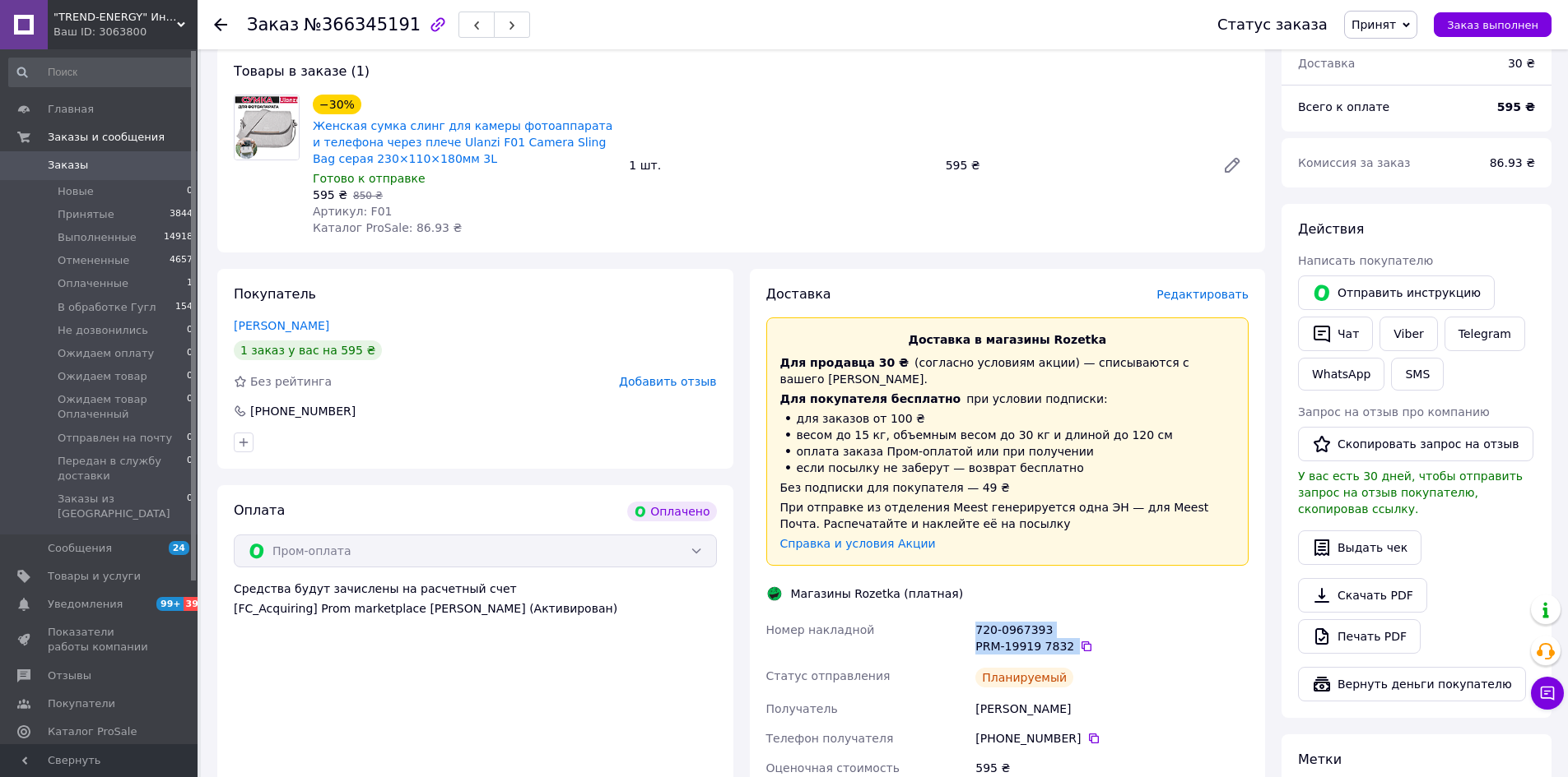
copy div "720-0967393 PRM-19919 7832"
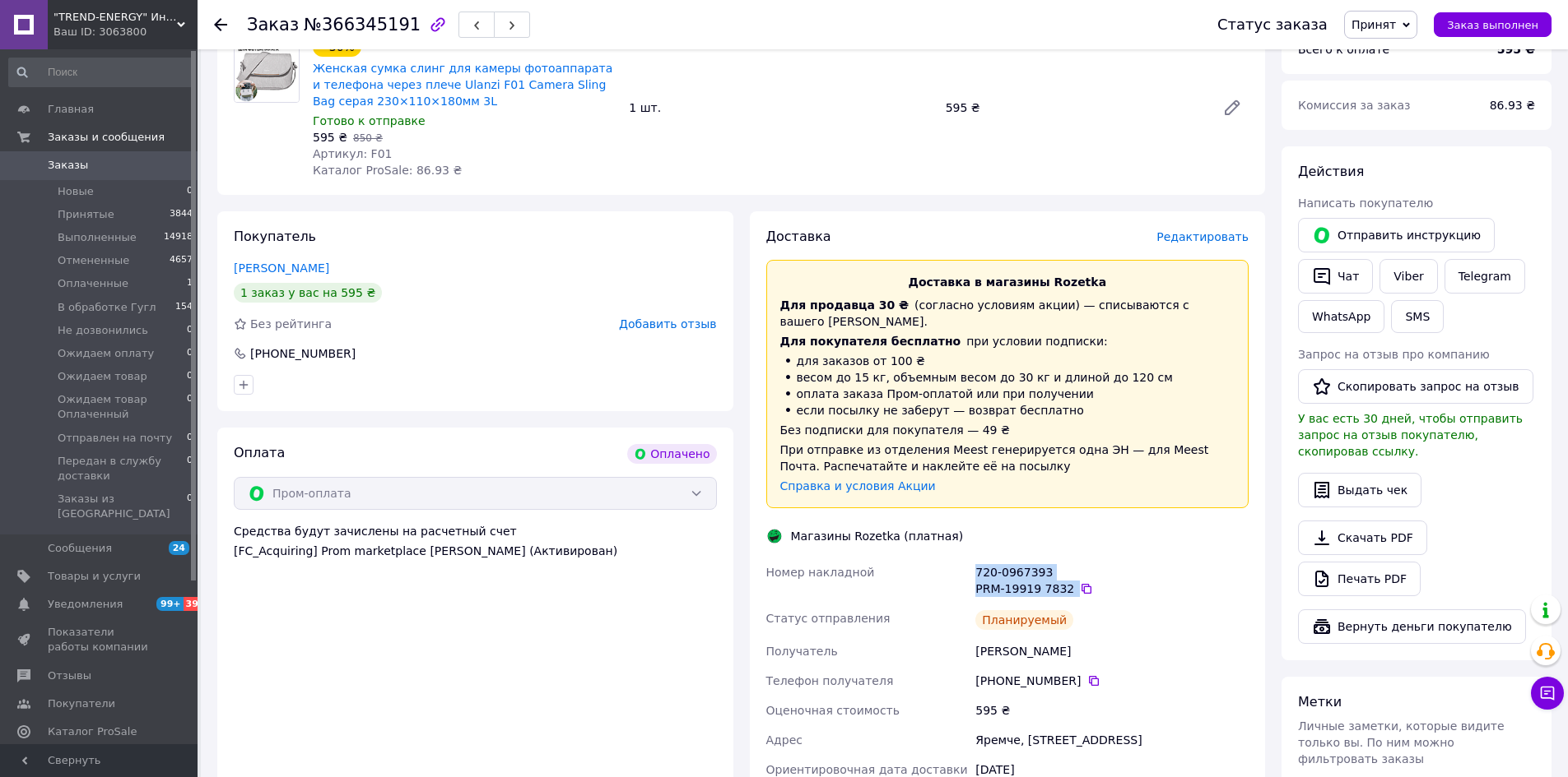
scroll to position [412, 0]
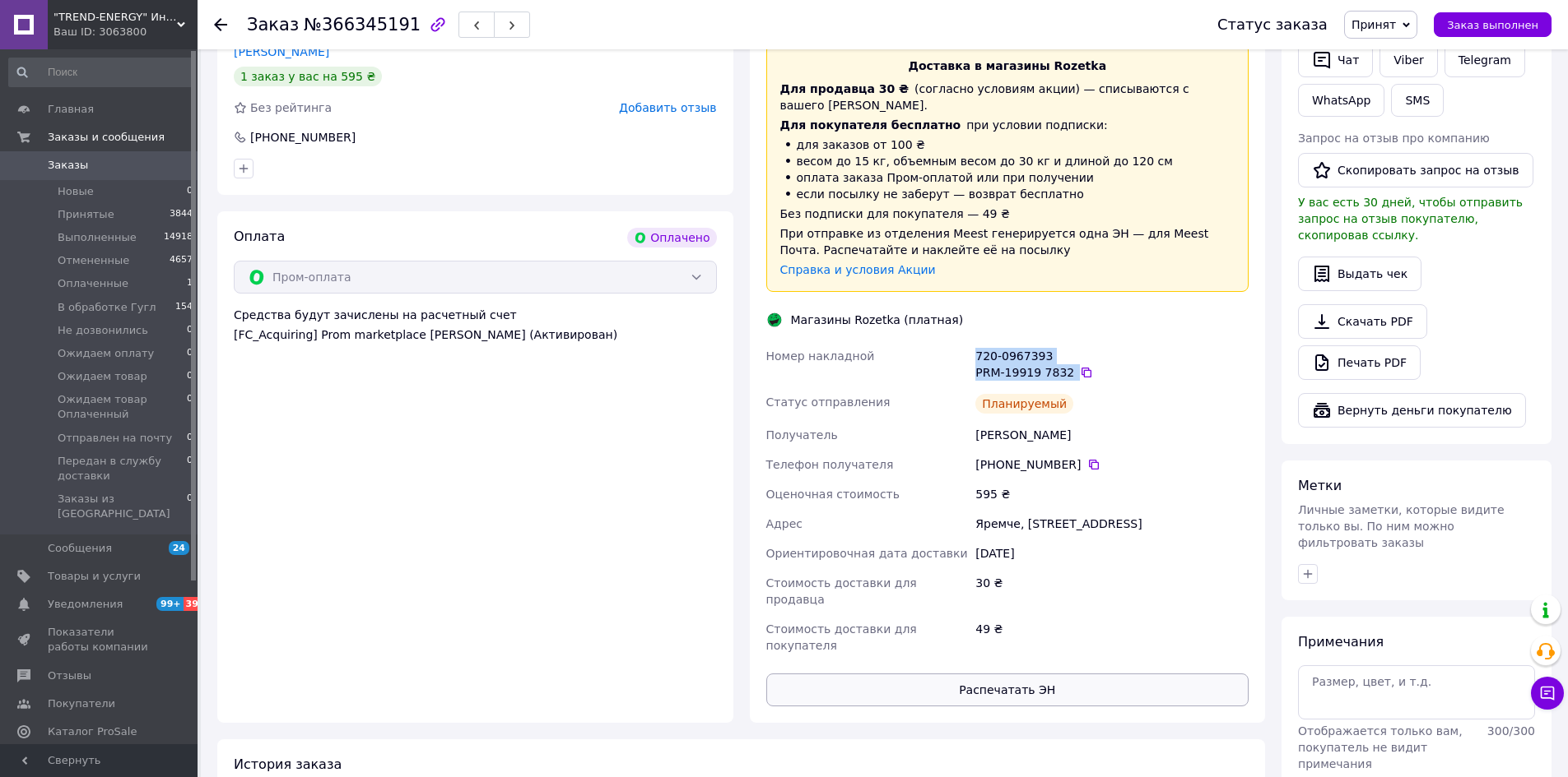
click at [999, 673] on button "Распечатать ЭН" at bounding box center [1007, 690] width 483 height 33
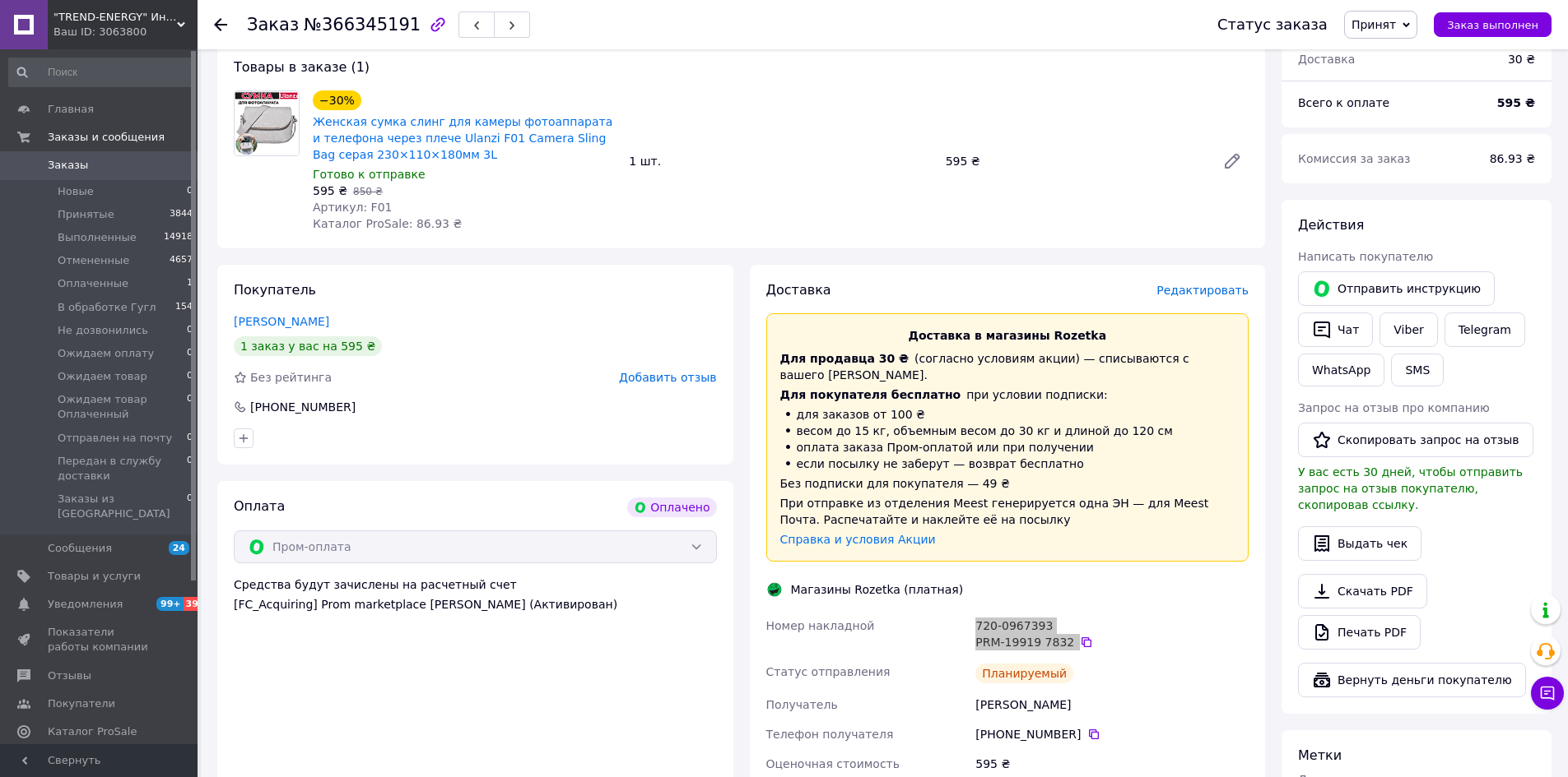
scroll to position [137, 0]
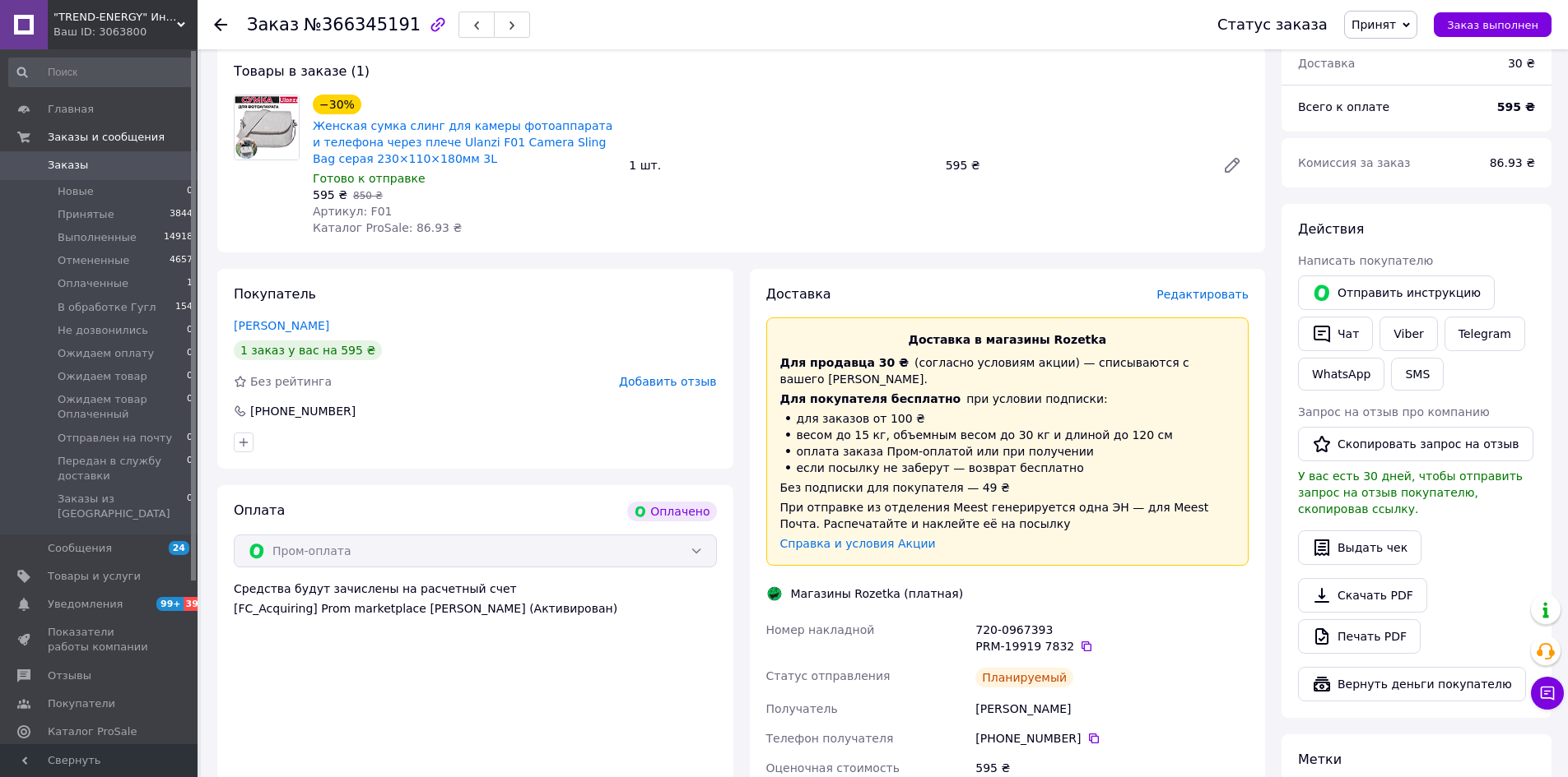
click at [216, 26] on use at bounding box center [221, 25] width 13 height 13
